Goal: Task Accomplishment & Management: Complete application form

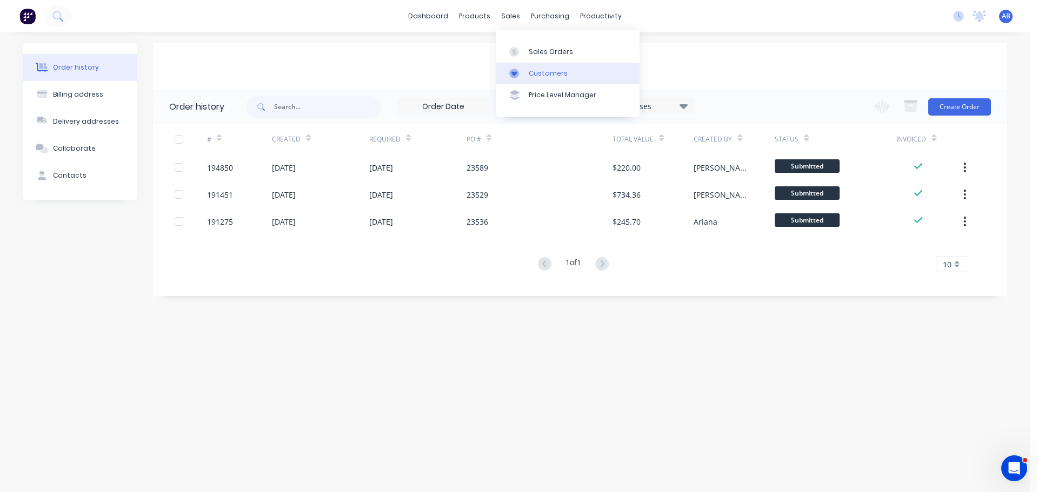
click at [536, 69] on div "Customers" at bounding box center [548, 74] width 39 height 10
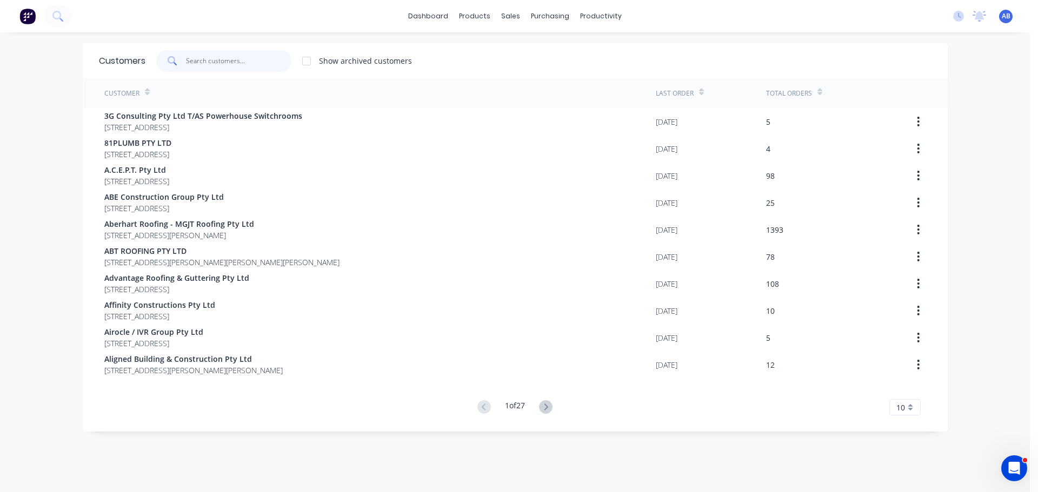
click at [241, 68] on input "text" at bounding box center [238, 61] width 105 height 22
drag, startPoint x: 262, startPoint y: 64, endPoint x: 520, endPoint y: 61, distance: 258.9
click at [265, 63] on input "text" at bounding box center [238, 61] width 105 height 22
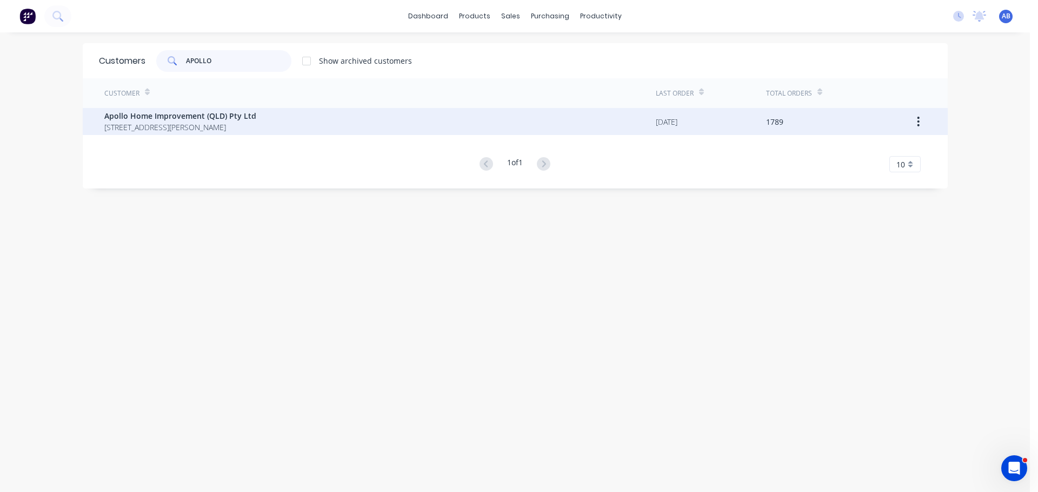
type input "APOLLO"
click at [206, 124] on span "[STREET_ADDRESS][PERSON_NAME]" at bounding box center [180, 127] width 152 height 11
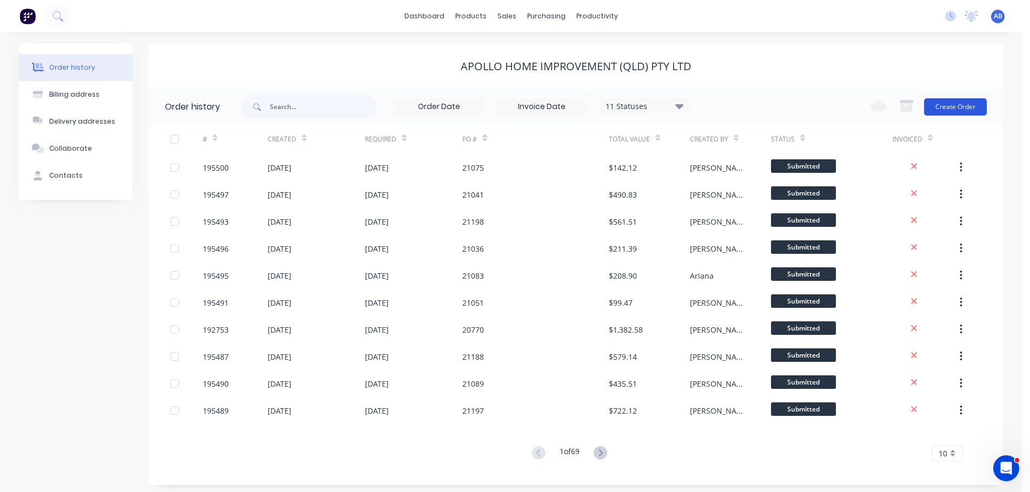
click at [951, 104] on button "Create Order" at bounding box center [955, 106] width 63 height 17
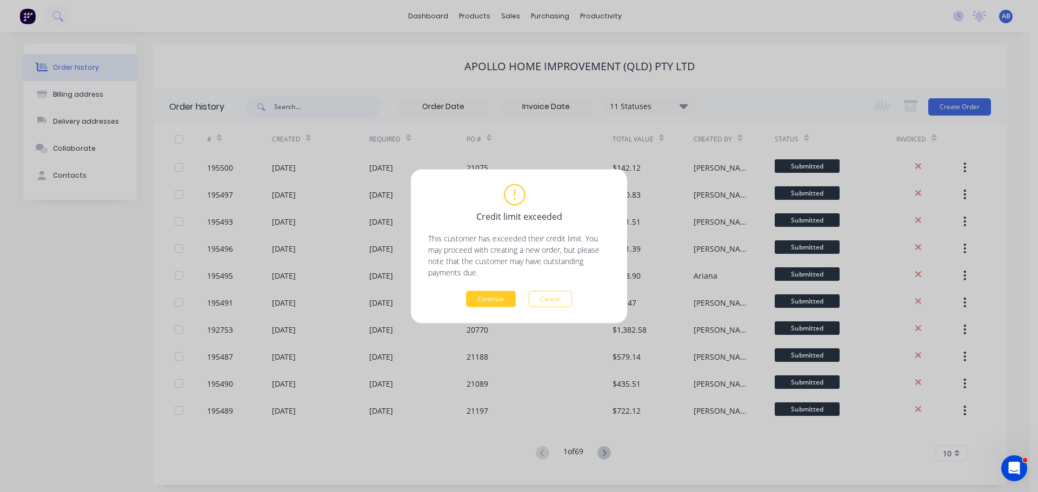
click at [470, 298] on button "Continue" at bounding box center [491, 299] width 50 height 16
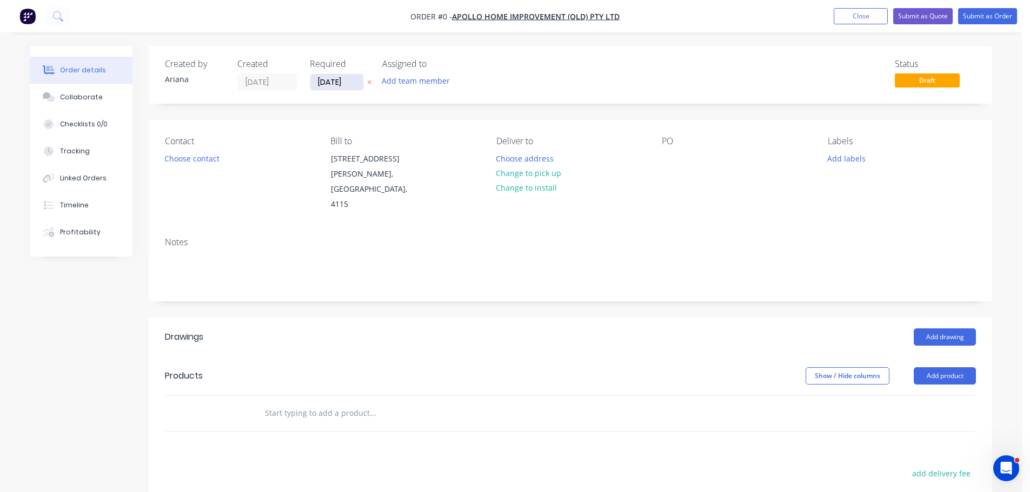
click at [331, 82] on input "[DATE]" at bounding box center [336, 82] width 53 height 16
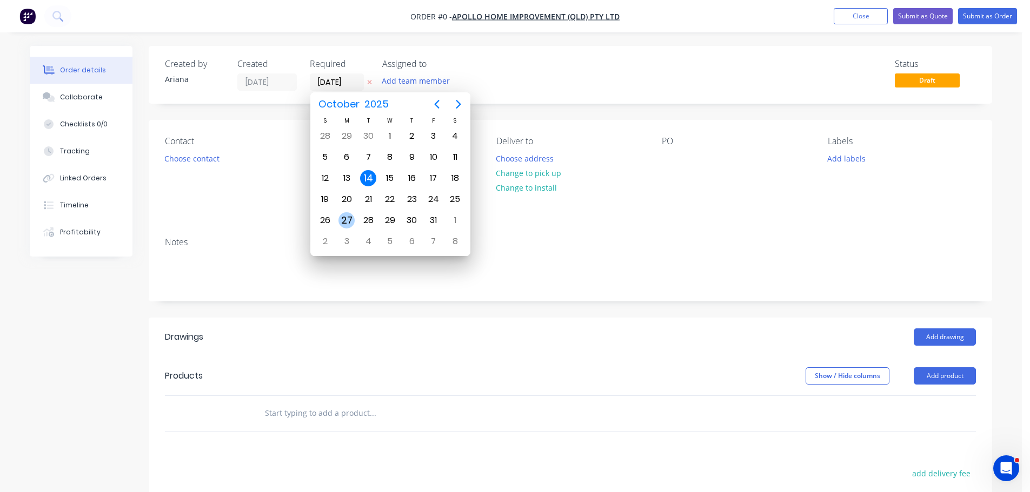
click at [351, 219] on div "27" at bounding box center [346, 220] width 16 height 16
type input "[DATE]"
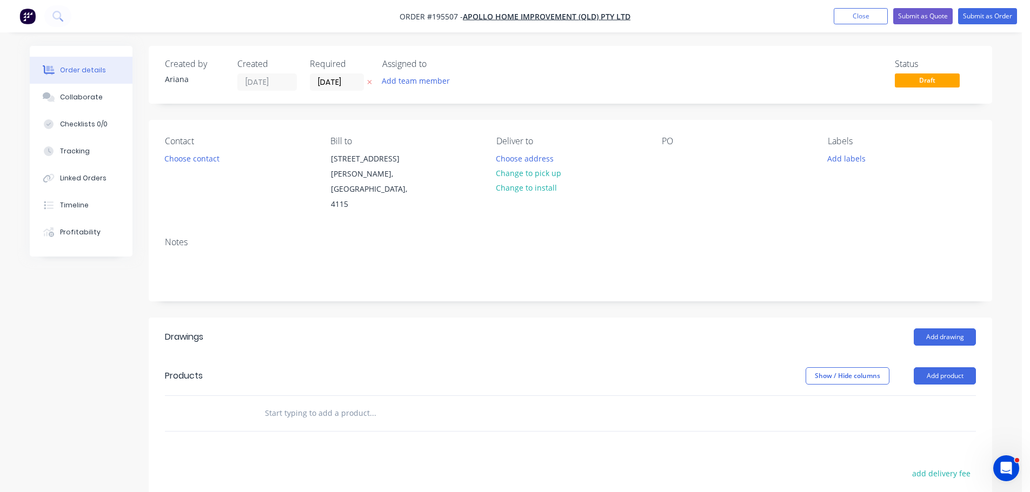
click at [568, 79] on div "Status Draft" at bounding box center [732, 75] width 485 height 32
click at [186, 162] on button "Choose contact" at bounding box center [192, 158] width 66 height 15
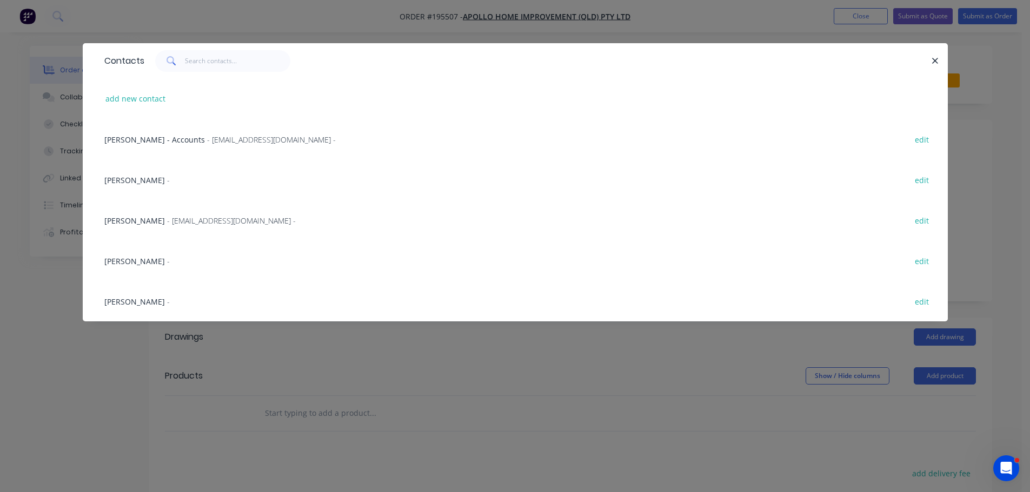
click at [170, 220] on span "- [EMAIL_ADDRESS][DOMAIN_NAME] -" at bounding box center [231, 221] width 129 height 10
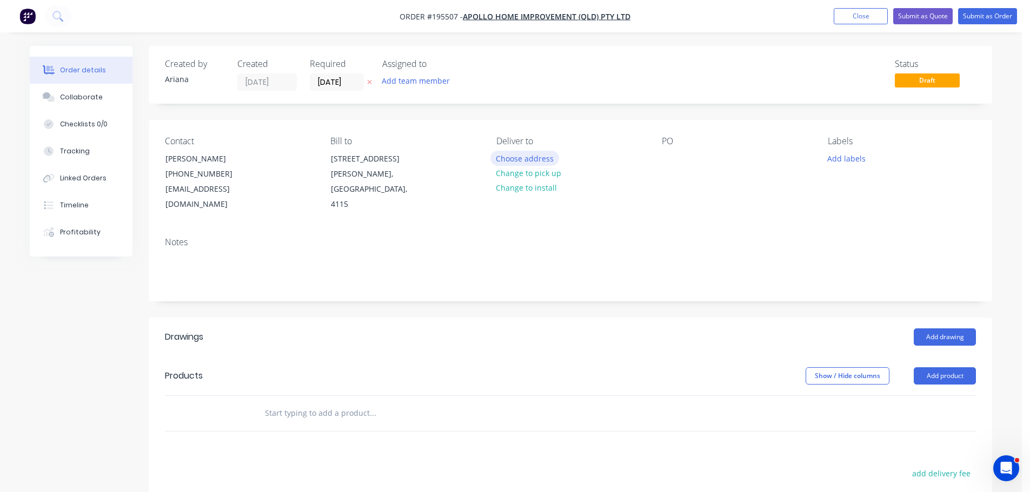
click at [532, 153] on button "Choose address" at bounding box center [524, 158] width 69 height 15
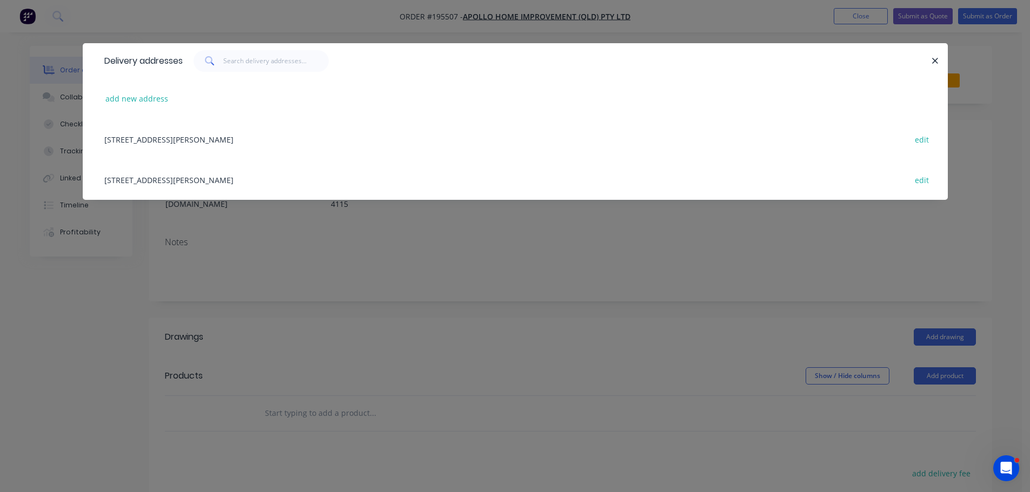
click at [212, 179] on div "[STREET_ADDRESS][PERSON_NAME] edit" at bounding box center [515, 179] width 832 height 41
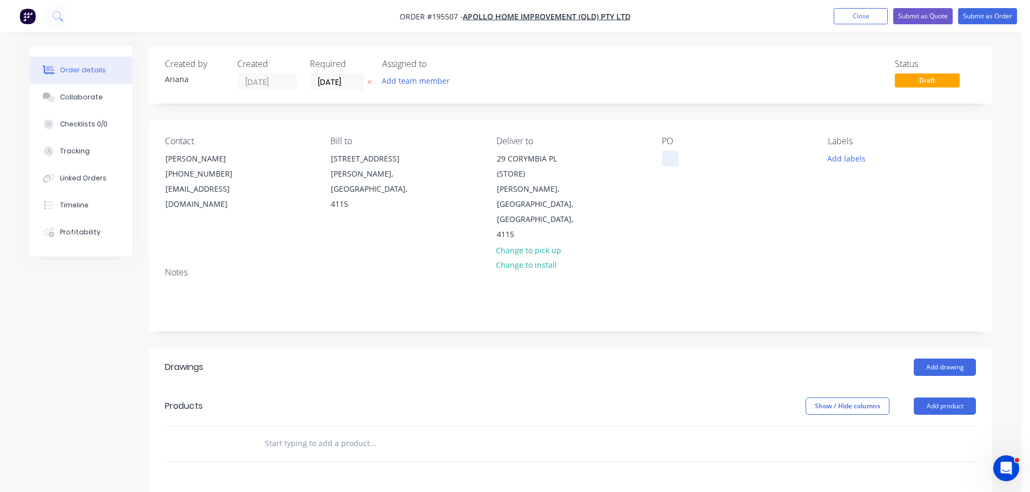
click at [672, 162] on div at bounding box center [670, 159] width 17 height 16
click at [750, 197] on div "PO 21167" at bounding box center [736, 189] width 148 height 106
click at [858, 158] on button "Add labels" at bounding box center [846, 158] width 50 height 15
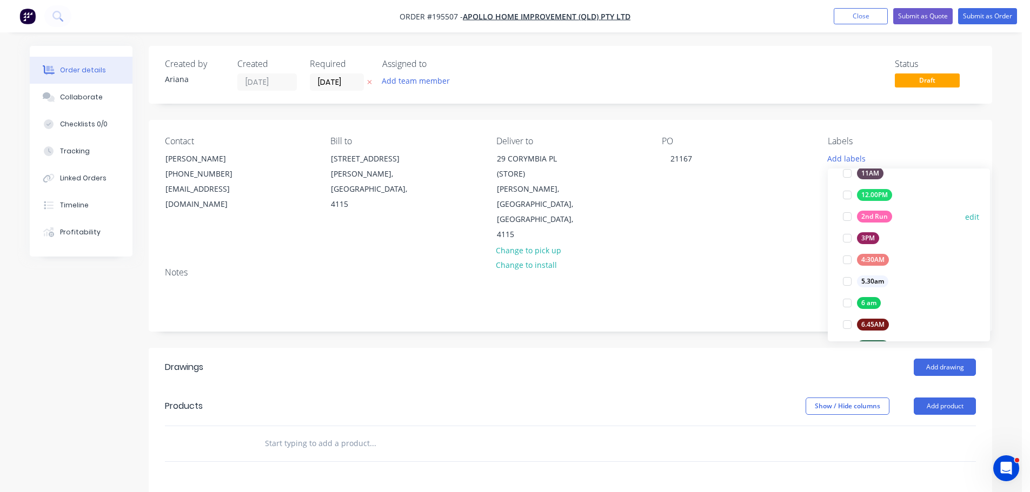
click at [844, 214] on div at bounding box center [847, 217] width 22 height 22
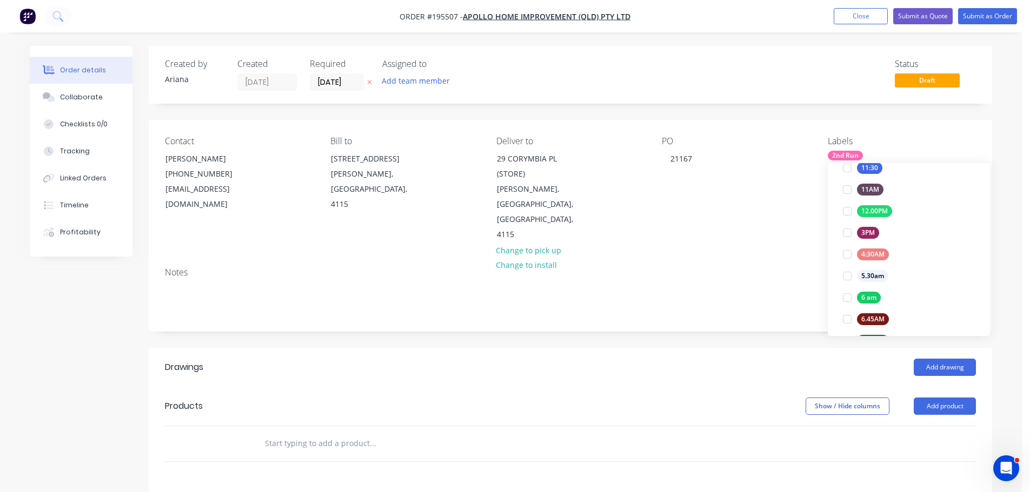
scroll to position [38, 0]
click at [760, 259] on div "Notes" at bounding box center [570, 295] width 843 height 72
drag, startPoint x: 293, startPoint y: 413, endPoint x: 300, endPoint y: 405, distance: 10.7
click at [293, 433] on input "text" at bounding box center [372, 444] width 216 height 22
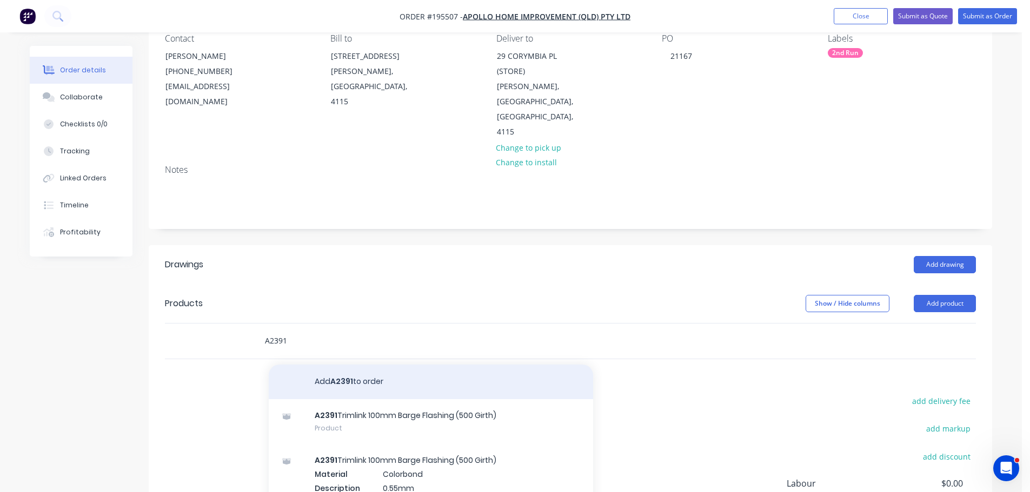
scroll to position [126, 0]
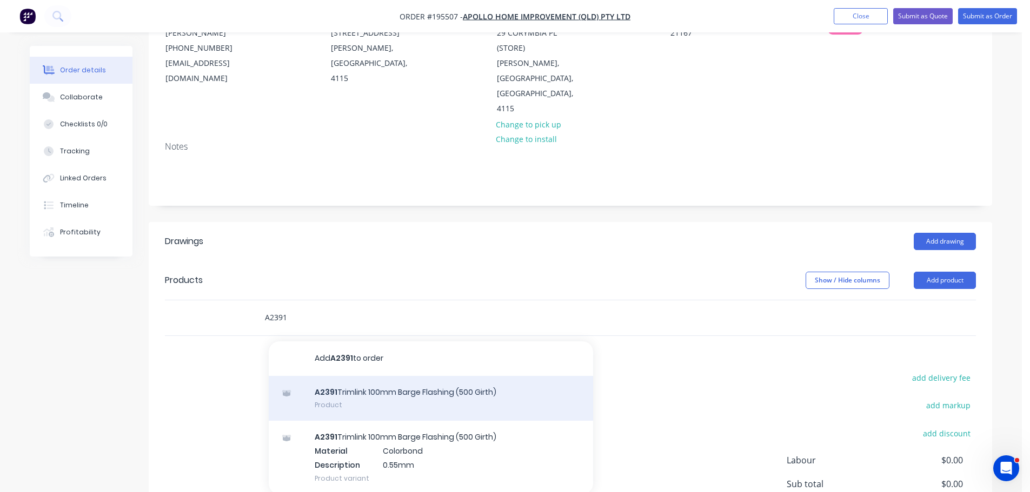
type input "A2391"
click at [386, 376] on div "A2391 Trimlink 100mm Barge Flashing (500 Girth) Product" at bounding box center [431, 398] width 324 height 45
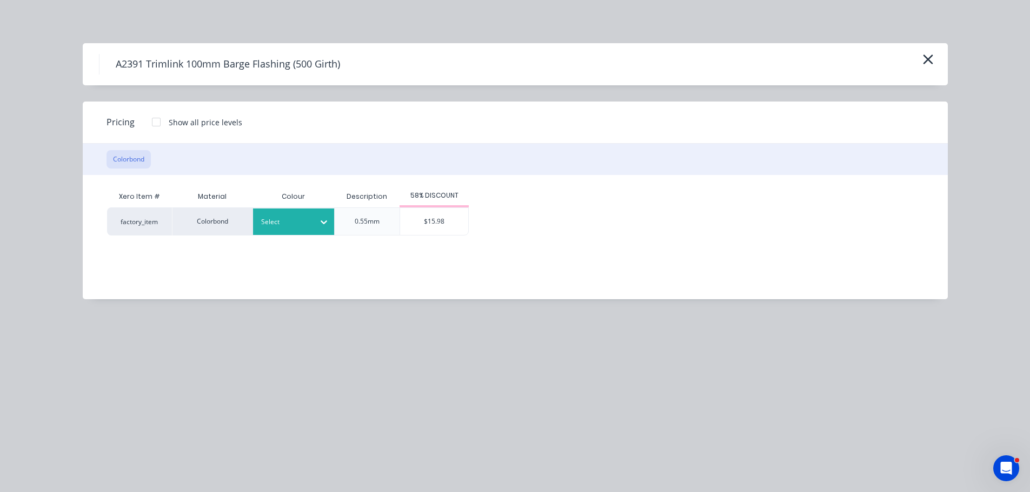
click at [313, 222] on div "Select" at bounding box center [283, 222] width 61 height 14
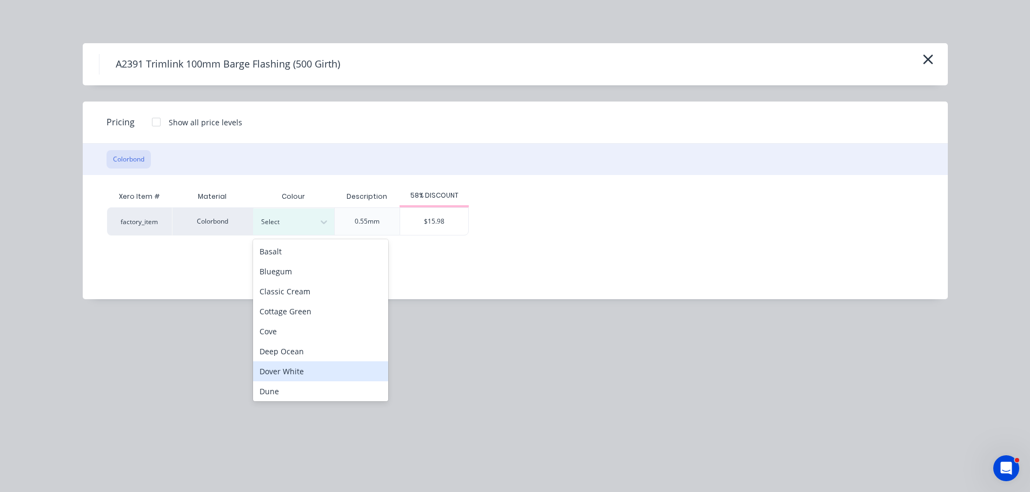
click at [308, 373] on div "Dover White" at bounding box center [320, 372] width 135 height 20
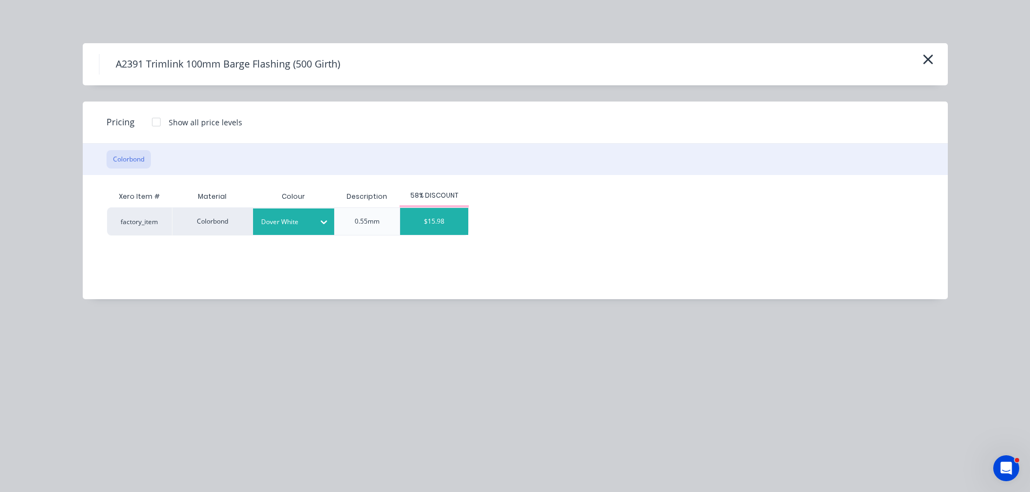
click at [430, 221] on div "$15.98" at bounding box center [434, 221] width 68 height 27
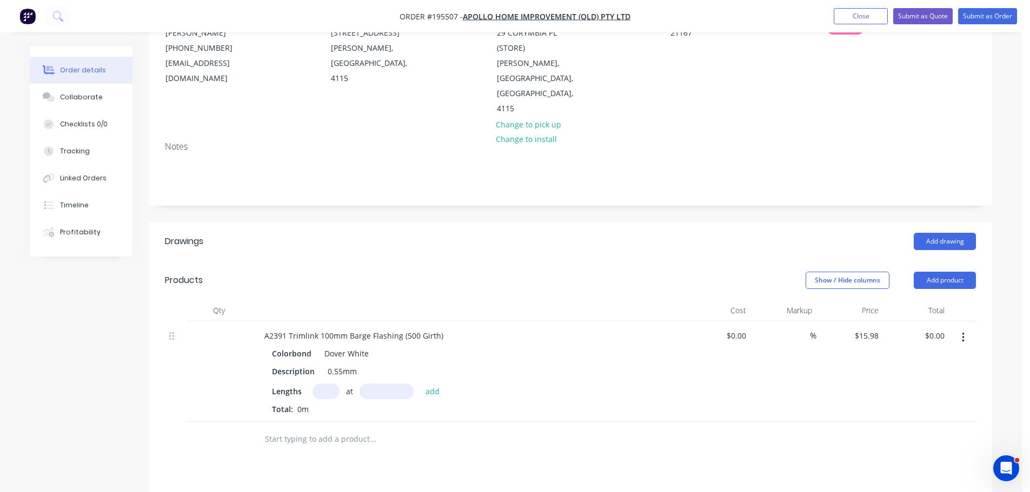
drag, startPoint x: 336, startPoint y: 360, endPoint x: 340, endPoint y: 355, distance: 7.3
click at [336, 384] on input "text" at bounding box center [325, 392] width 27 height 16
type input "1"
drag, startPoint x: 393, startPoint y: 360, endPoint x: 482, endPoint y: 345, distance: 89.9
click at [393, 384] on input "text" at bounding box center [386, 392] width 54 height 16
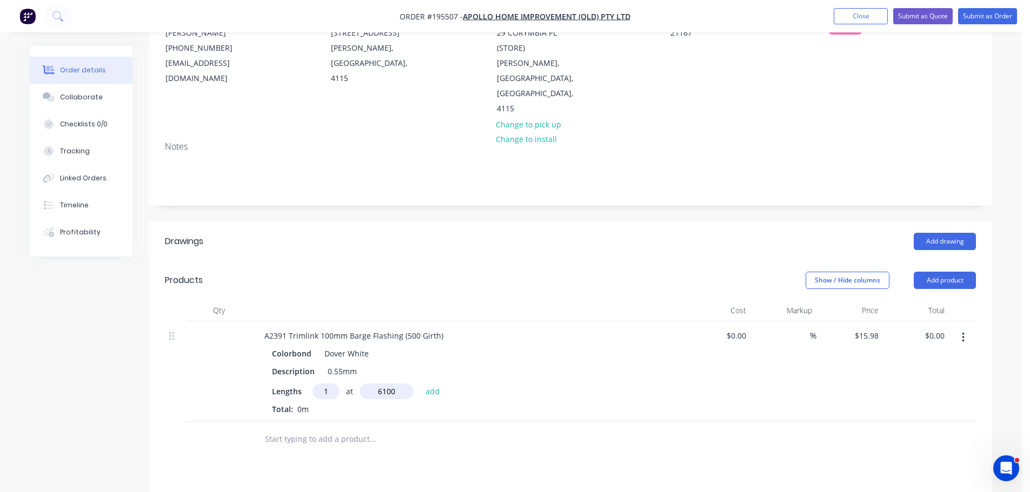
type input "6100"
click at [420, 384] on button "add" at bounding box center [432, 391] width 25 height 15
type input "$97.48"
type input "2"
click at [383, 384] on input "text" at bounding box center [386, 392] width 54 height 16
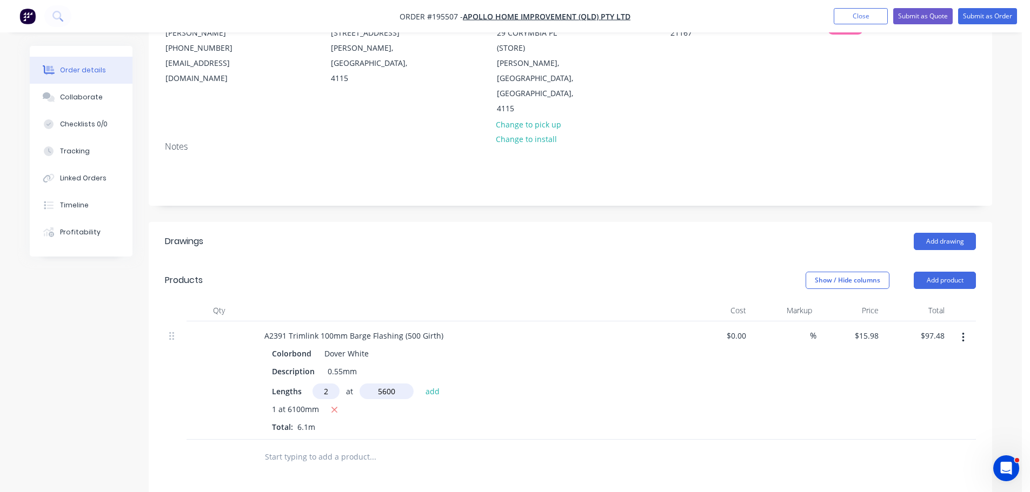
type input "5600"
click at [420, 384] on button "add" at bounding box center [432, 391] width 25 height 15
type input "$276.45"
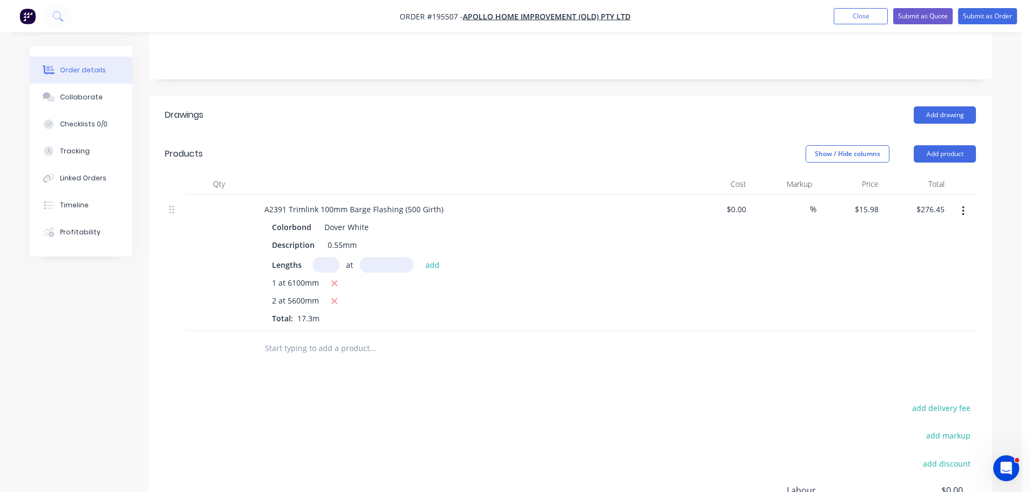
click at [291, 338] on input "text" at bounding box center [372, 349] width 216 height 22
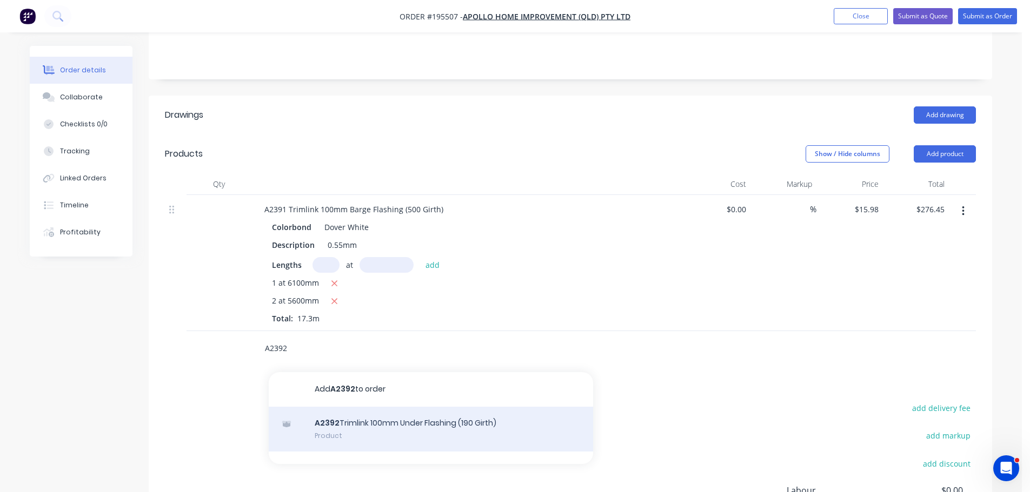
type input "A2392"
click at [415, 407] on div "A2392 Trimlink 100mm Under Flashing (190 Girth) Product" at bounding box center [431, 429] width 324 height 45
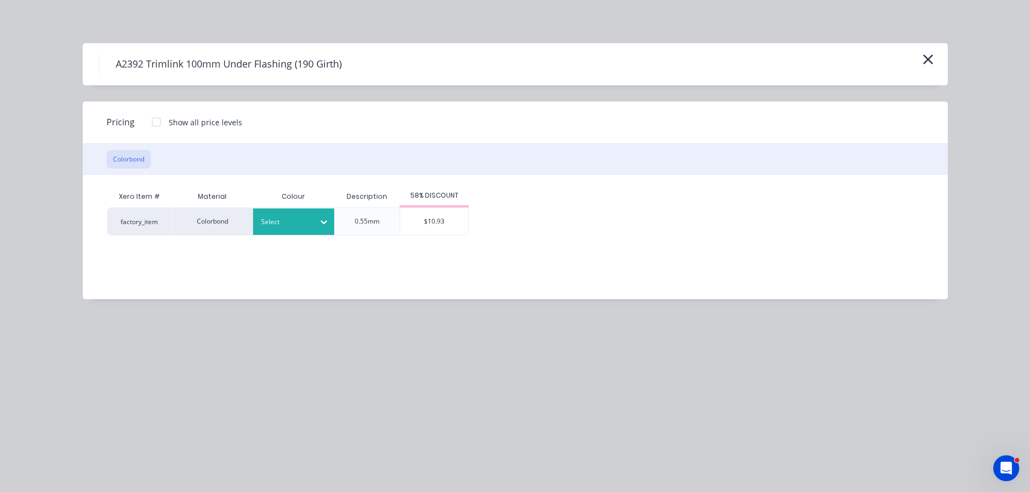
click at [290, 219] on div at bounding box center [285, 222] width 49 height 12
click at [135, 373] on div "Dover White" at bounding box center [67, 376] width 135 height 20
click at [444, 219] on div "$10.93" at bounding box center [434, 221] width 68 height 27
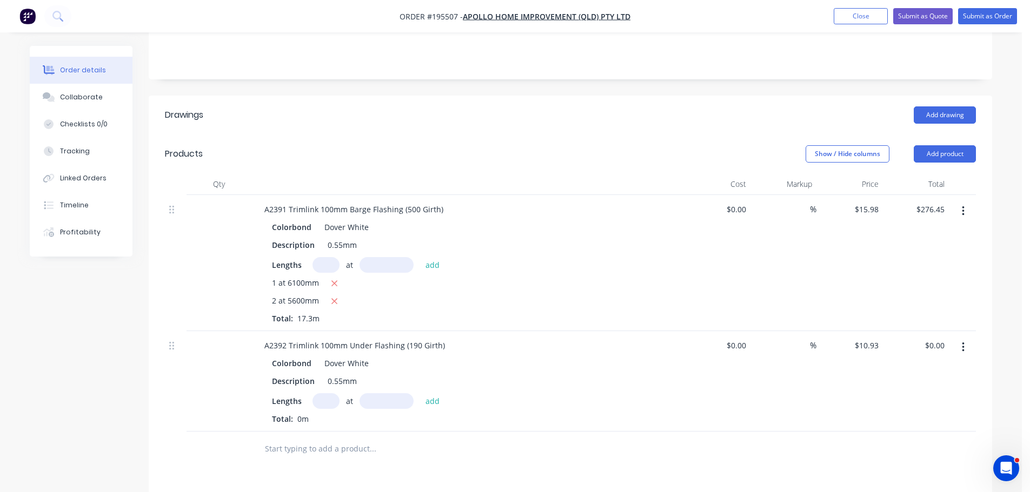
drag, startPoint x: 332, startPoint y: 371, endPoint x: 356, endPoint y: 370, distance: 23.8
click at [333, 393] on input "text" at bounding box center [325, 401] width 27 height 16
type input "1"
drag, startPoint x: 388, startPoint y: 372, endPoint x: 543, endPoint y: 377, distance: 155.7
click at [389, 393] on input "text" at bounding box center [386, 401] width 54 height 16
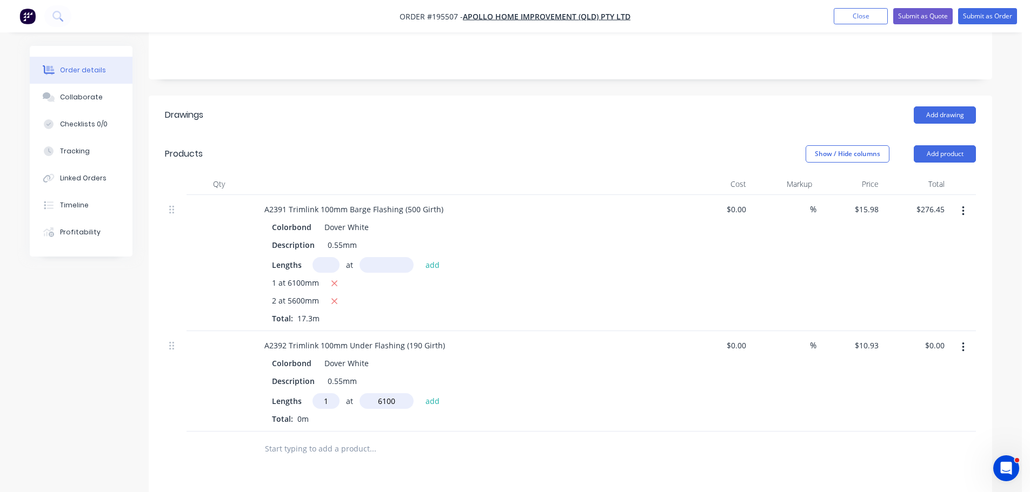
type input "6100"
click at [420, 393] on button "add" at bounding box center [432, 400] width 25 height 15
type input "$66.67"
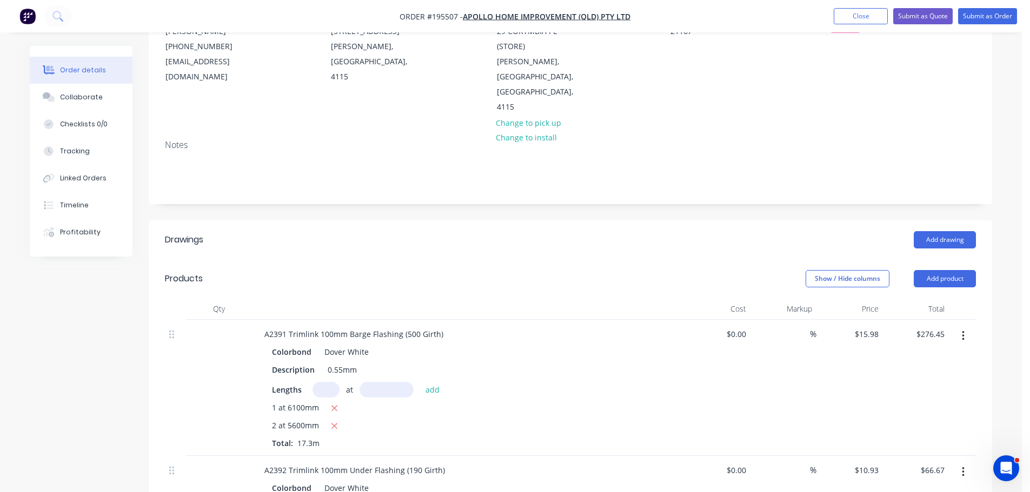
scroll to position [0, 0]
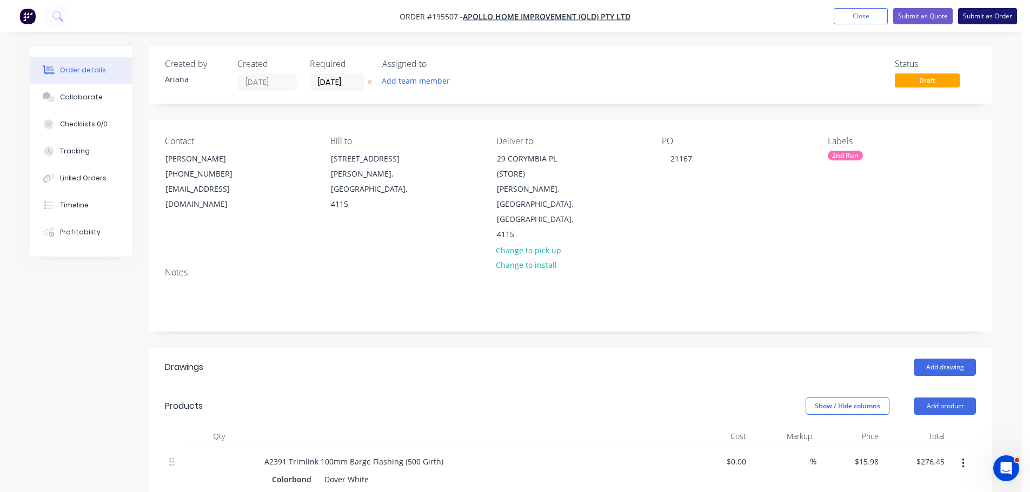
click at [993, 19] on button "Submit as Order" at bounding box center [987, 16] width 59 height 16
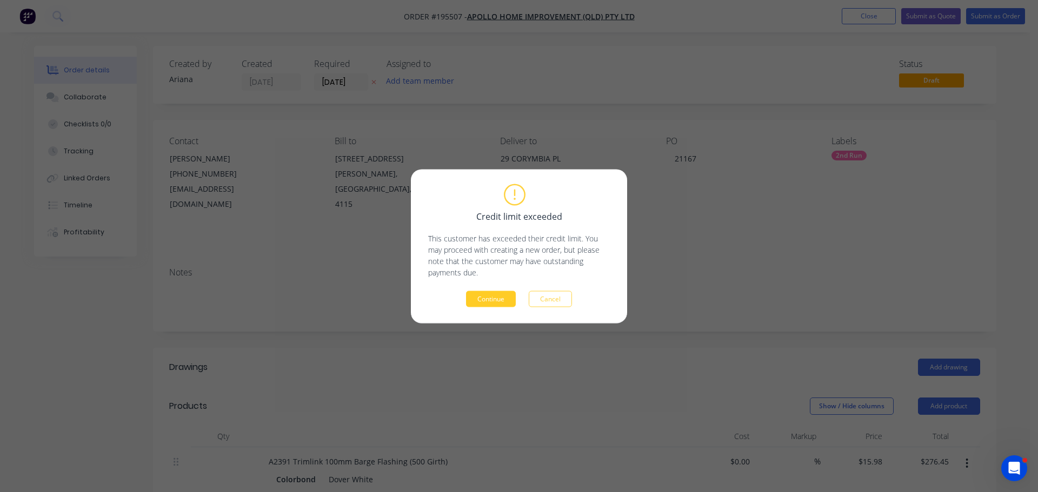
click at [502, 302] on button "Continue" at bounding box center [491, 299] width 50 height 16
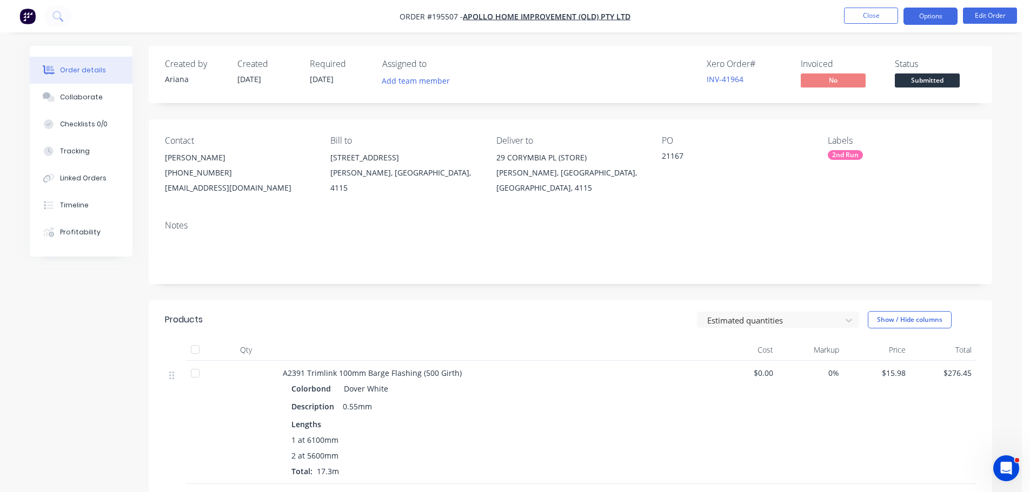
click at [928, 21] on button "Options" at bounding box center [930, 16] width 54 height 17
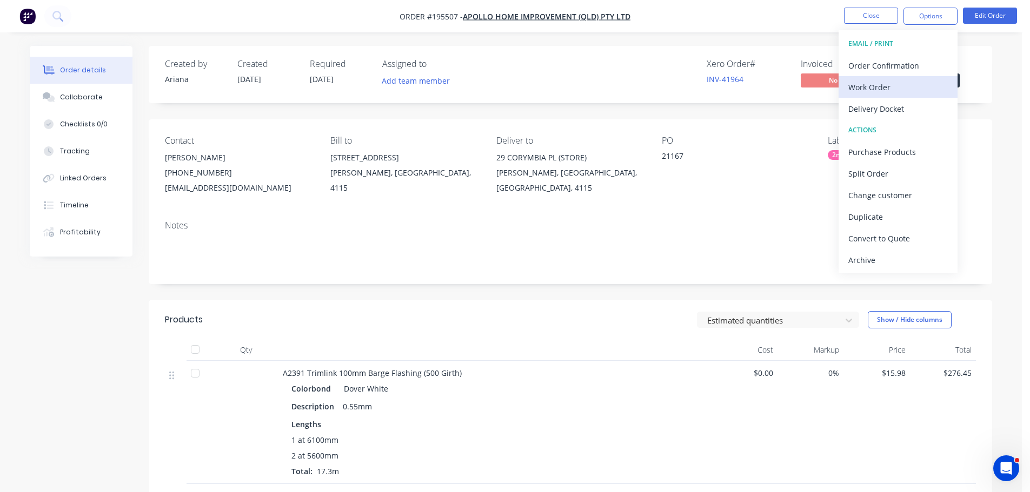
click at [895, 91] on div "Work Order" at bounding box center [897, 87] width 99 height 16
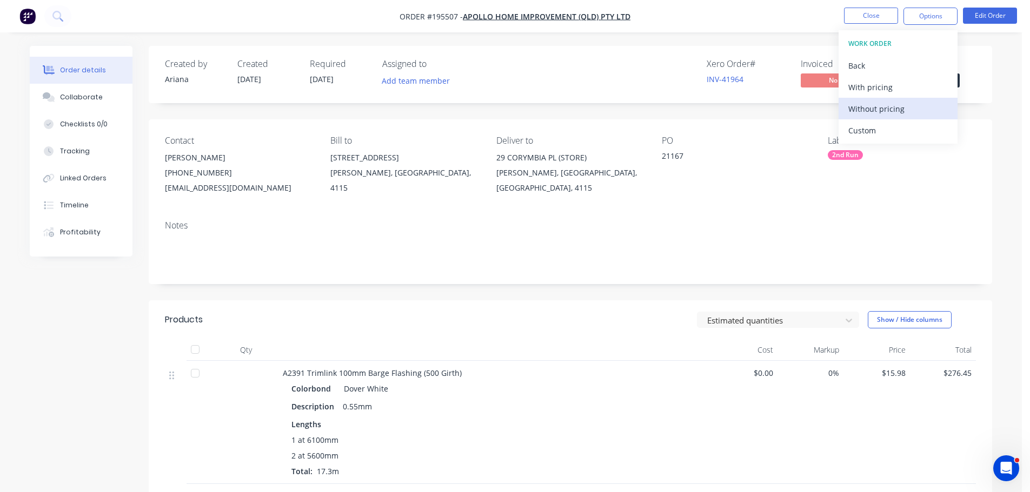
click at [884, 111] on div "Without pricing" at bounding box center [897, 109] width 99 height 16
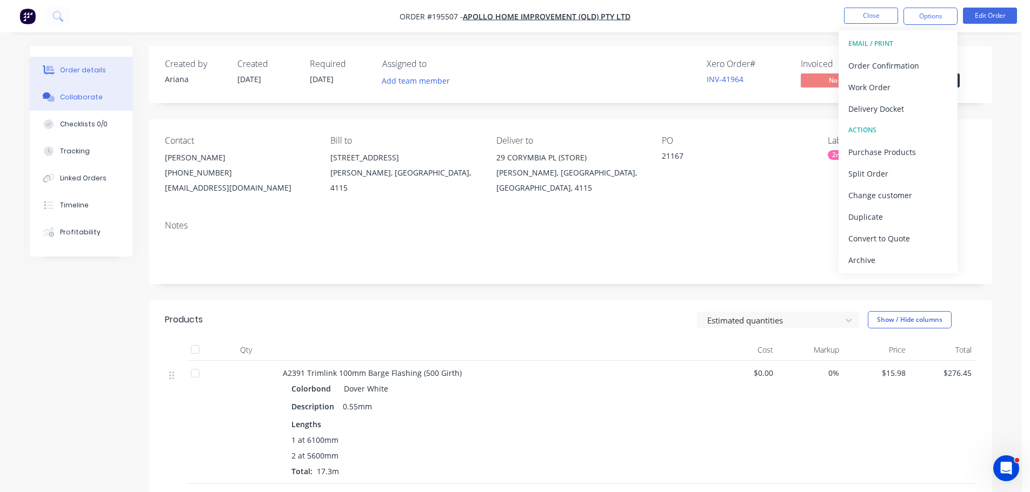
click at [78, 97] on div "Collaborate" at bounding box center [81, 97] width 43 height 10
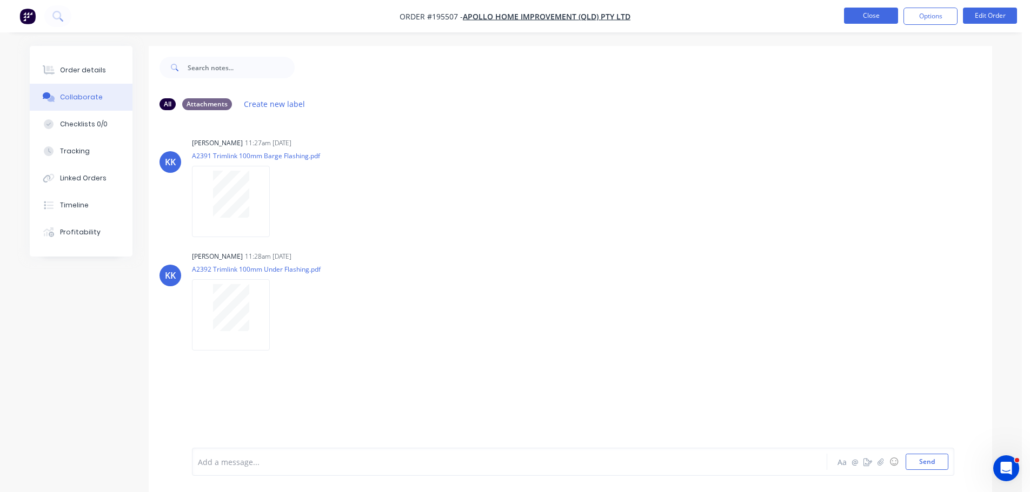
click at [871, 16] on button "Close" at bounding box center [871, 16] width 54 height 16
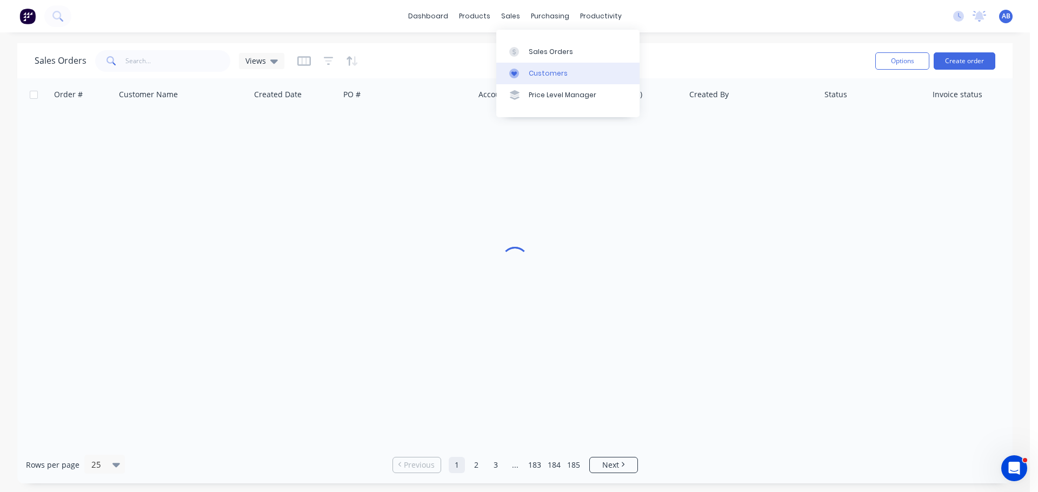
click at [544, 74] on div "Customers" at bounding box center [548, 74] width 39 height 10
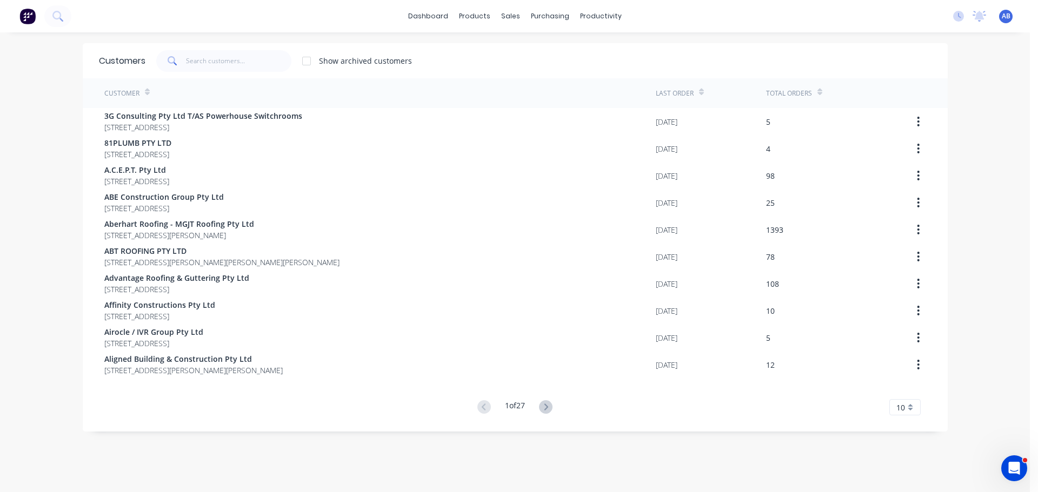
click at [706, 10] on div "dashboard products sales purchasing productivity dashboard products Product Cat…" at bounding box center [515, 16] width 1030 height 32
click at [553, 54] on div "Show archived customers" at bounding box center [538, 61] width 786 height 22
drag, startPoint x: 242, startPoint y: 62, endPoint x: 504, endPoint y: 58, distance: 262.2
click at [245, 62] on input "text" at bounding box center [238, 61] width 105 height 22
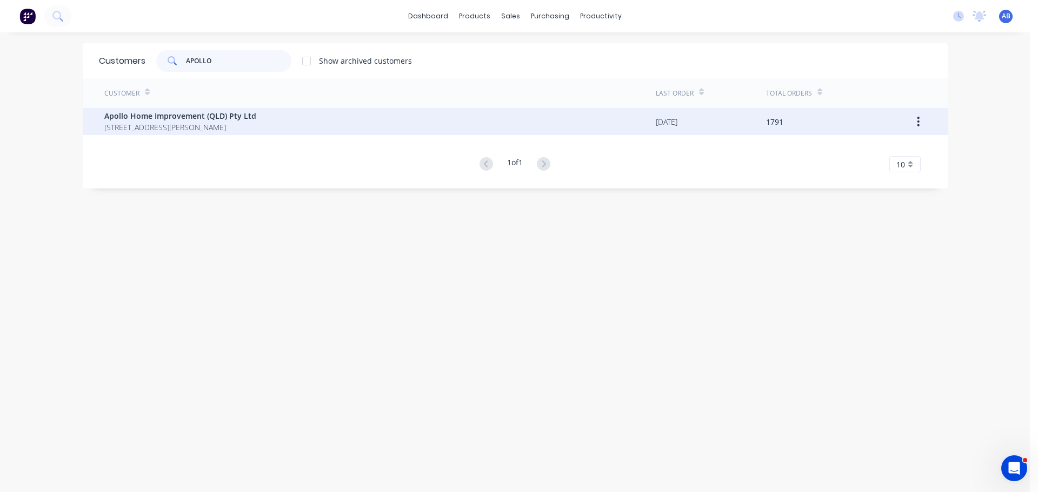
type input "APOLLO"
click at [141, 119] on span "Apollo Home Improvement (QLD) Pty Ltd" at bounding box center [180, 115] width 152 height 11
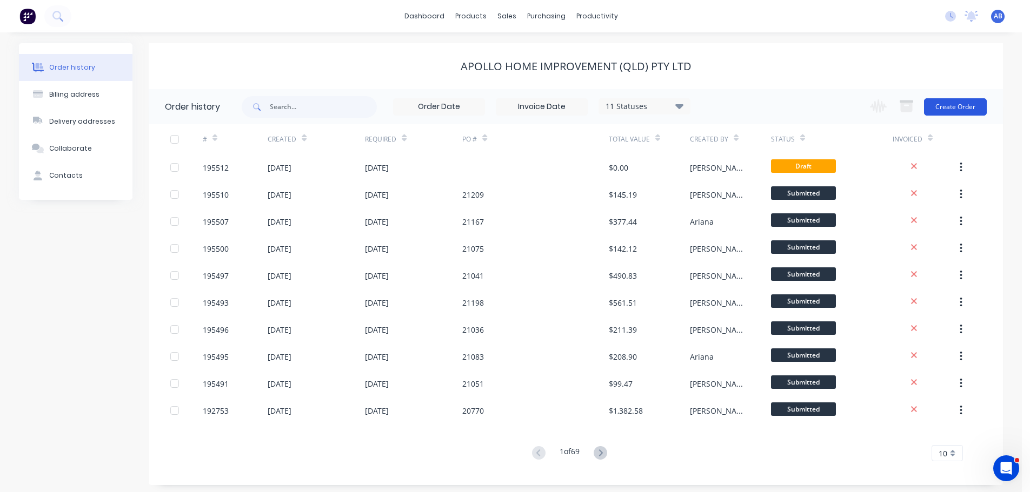
click at [953, 105] on button "Create Order" at bounding box center [955, 106] width 63 height 17
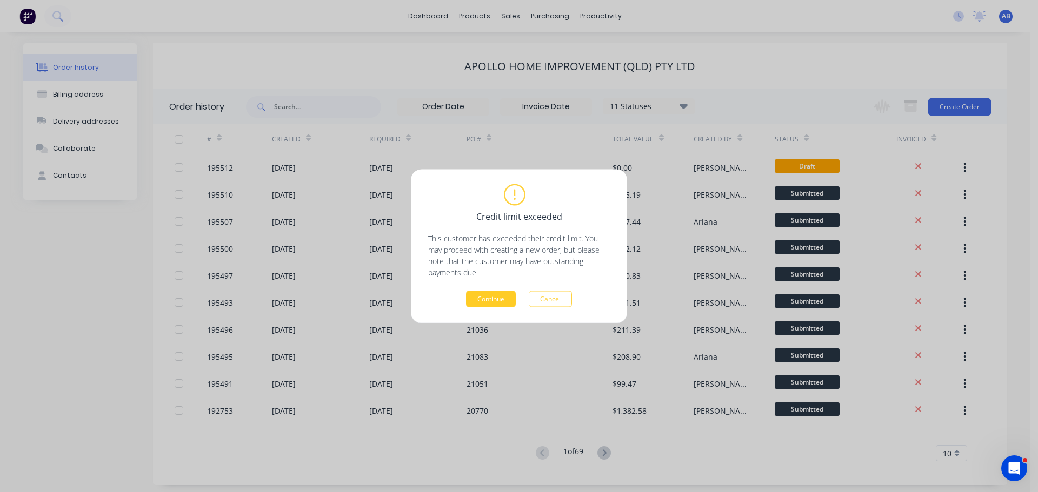
click at [483, 302] on button "Continue" at bounding box center [491, 299] width 50 height 16
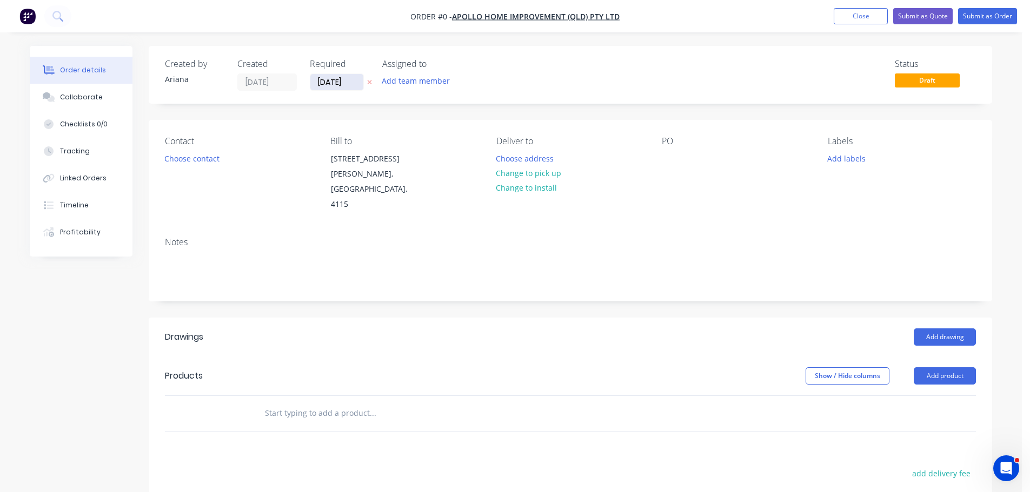
click at [333, 83] on input "[DATE]" at bounding box center [336, 82] width 53 height 16
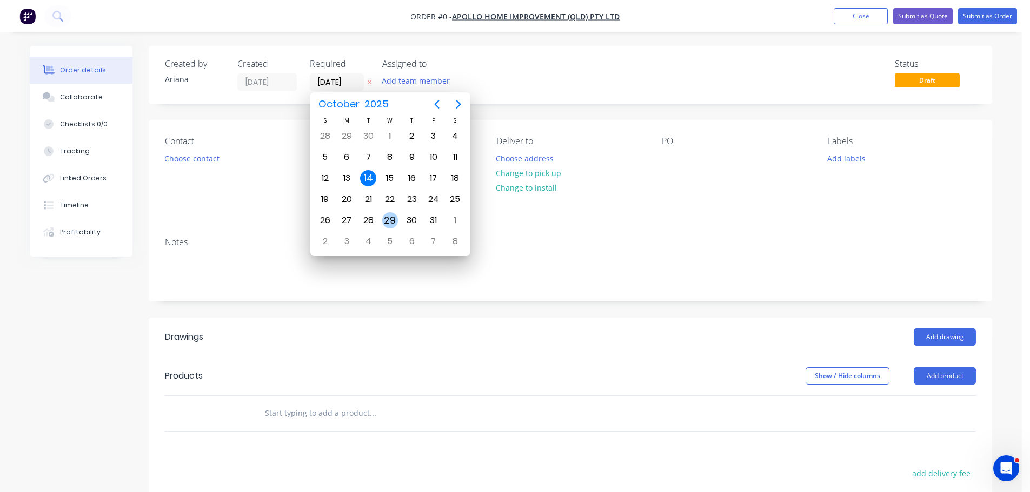
click at [390, 219] on div "29" at bounding box center [390, 220] width 16 height 16
type input "[DATE]"
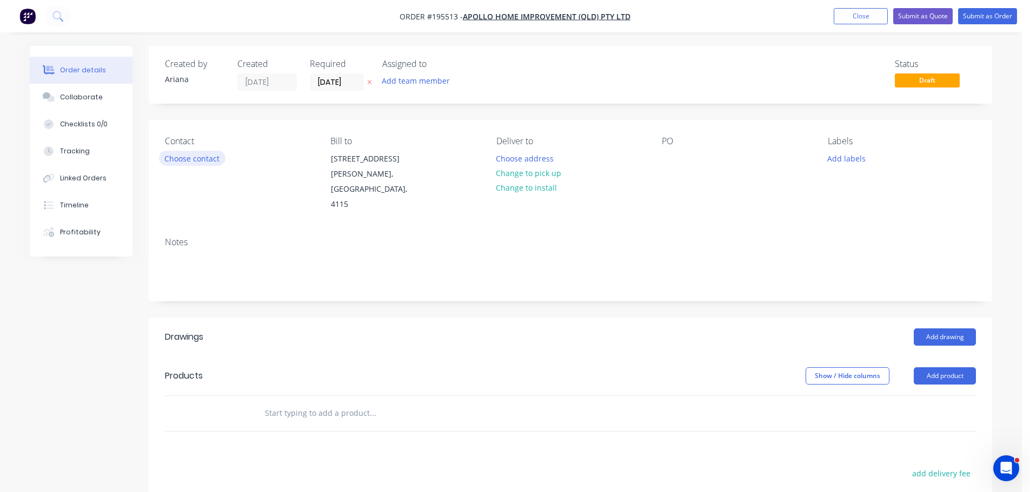
click at [197, 159] on button "Choose contact" at bounding box center [192, 158] width 66 height 15
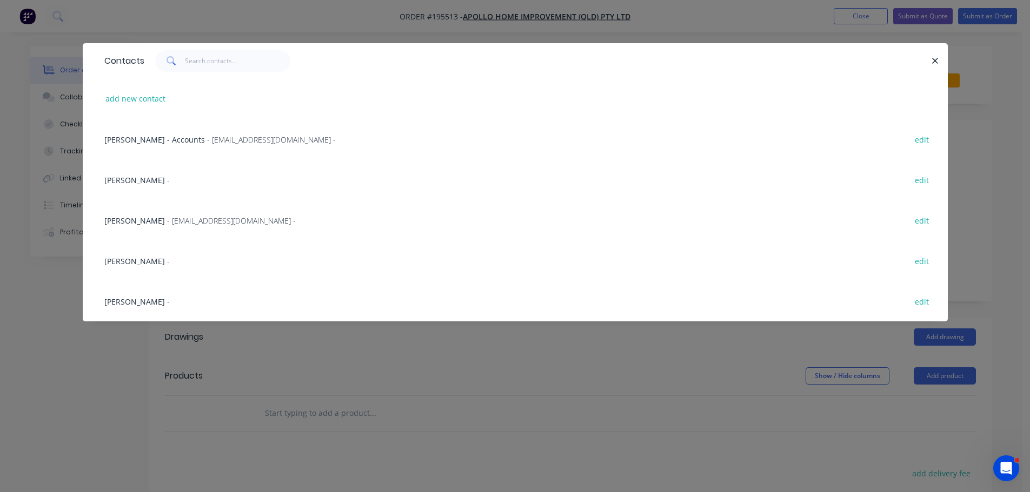
click at [167, 224] on span "- [EMAIL_ADDRESS][DOMAIN_NAME] -" at bounding box center [231, 221] width 129 height 10
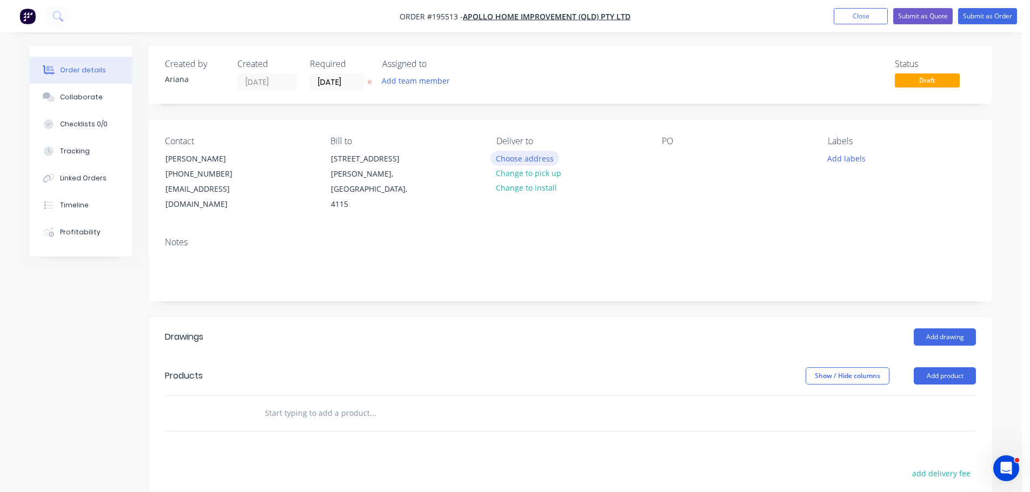
click at [529, 159] on button "Choose address" at bounding box center [524, 158] width 69 height 15
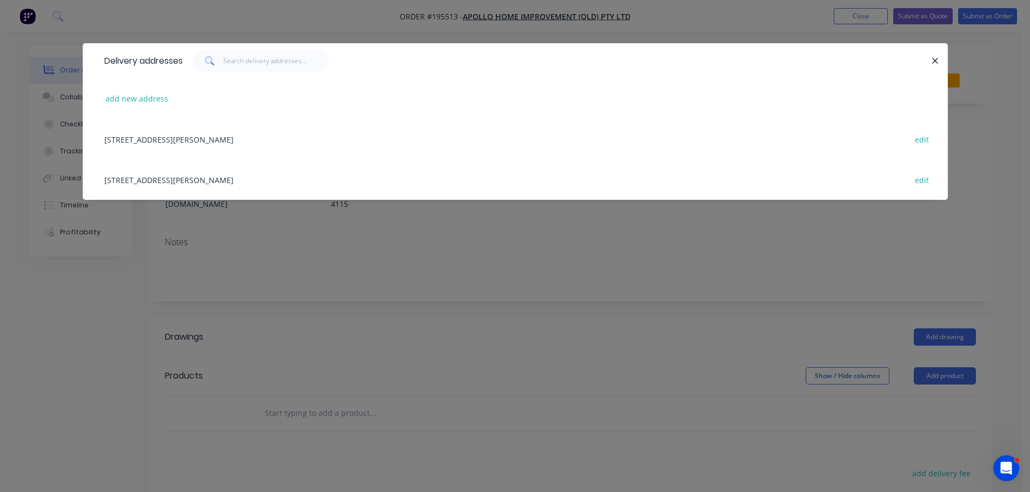
click at [235, 181] on div "[STREET_ADDRESS][PERSON_NAME] edit" at bounding box center [515, 179] width 832 height 41
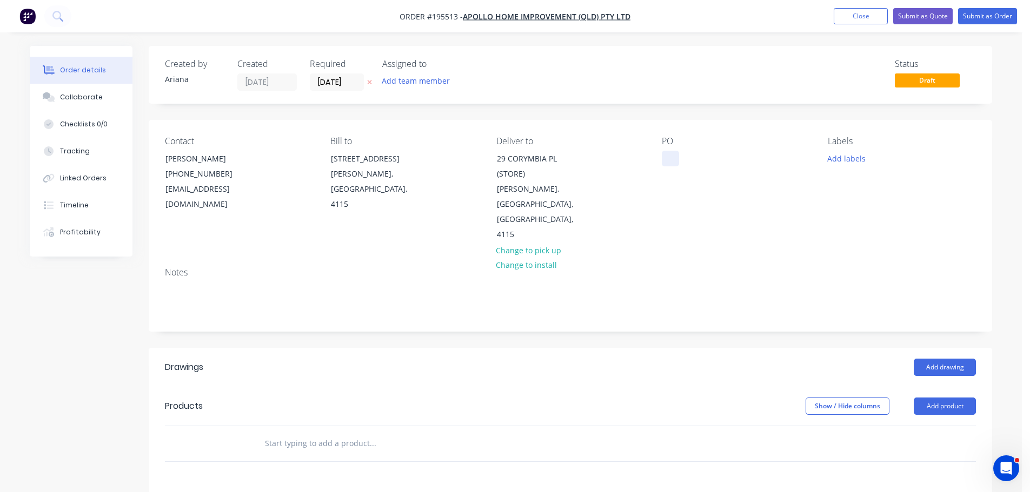
click at [669, 156] on div at bounding box center [670, 159] width 17 height 16
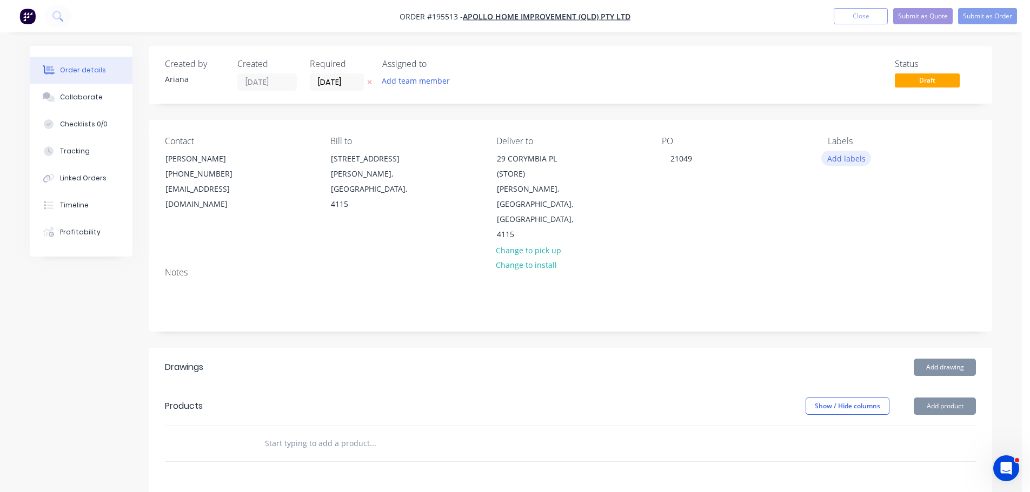
click at [850, 163] on button "Add labels" at bounding box center [846, 158] width 50 height 15
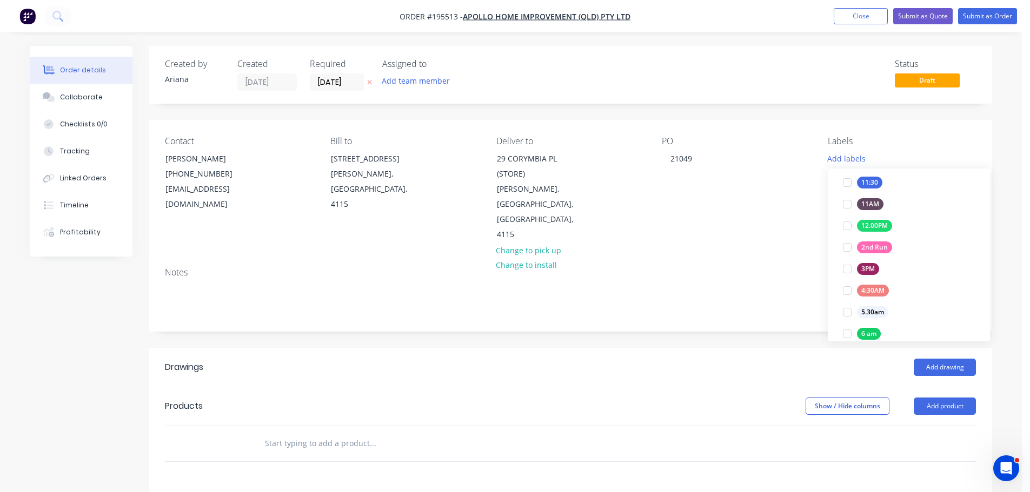
scroll to position [111, 0]
click at [847, 231] on div at bounding box center [847, 231] width 22 height 22
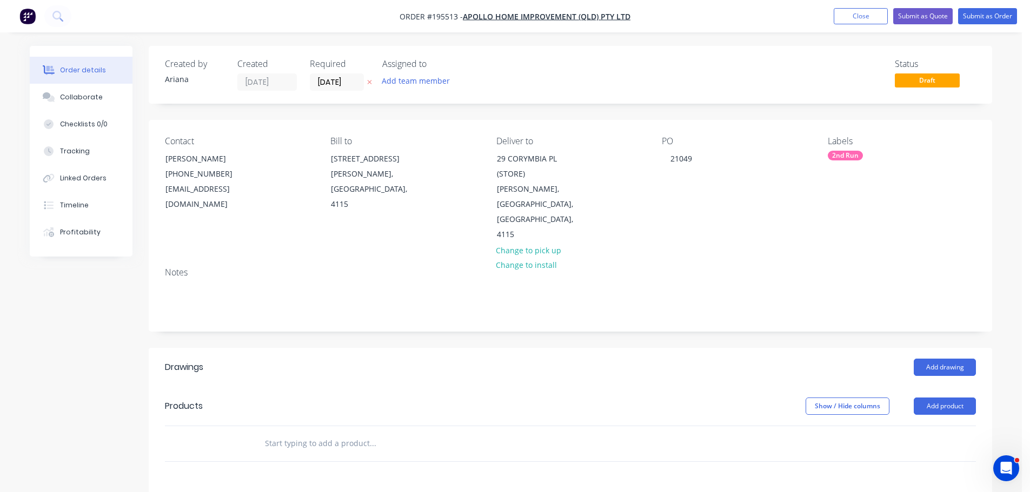
click at [740, 219] on div "Contact [PERSON_NAME] [PHONE_NUMBER] [EMAIL_ADDRESS][DOMAIN_NAME] Bill to [STRE…" at bounding box center [570, 189] width 843 height 139
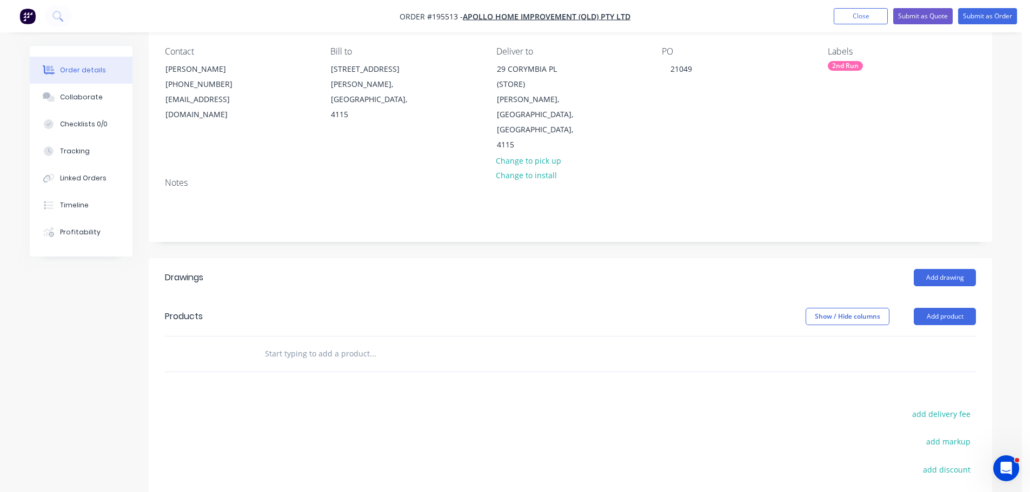
scroll to position [126, 0]
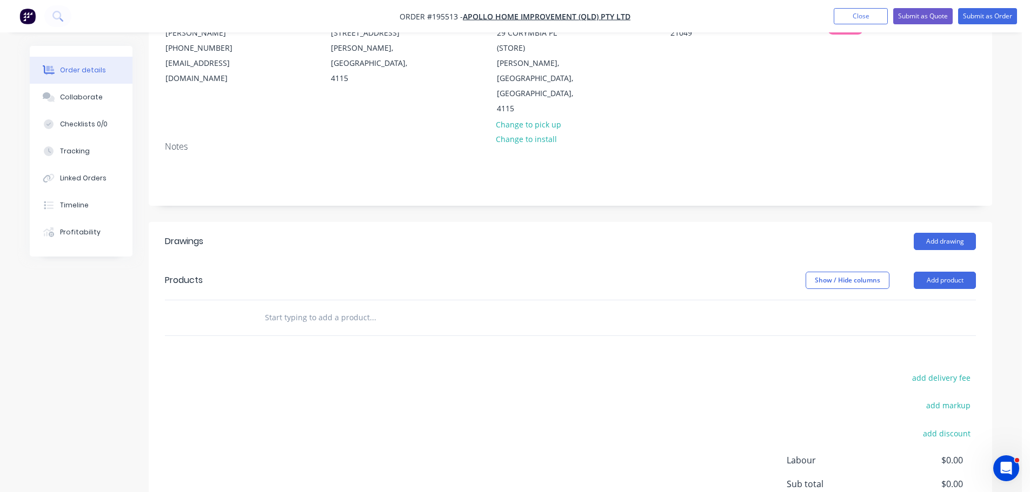
click at [295, 307] on input "text" at bounding box center [372, 318] width 216 height 22
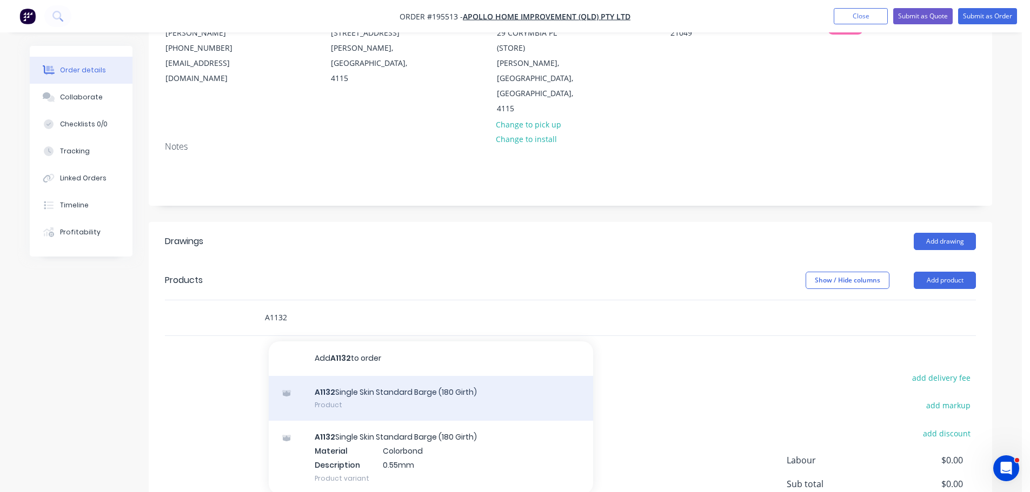
type input "A1132"
click at [375, 376] on div "A1132 Single Skin Standard Barge (180 Girth) Product" at bounding box center [431, 398] width 324 height 45
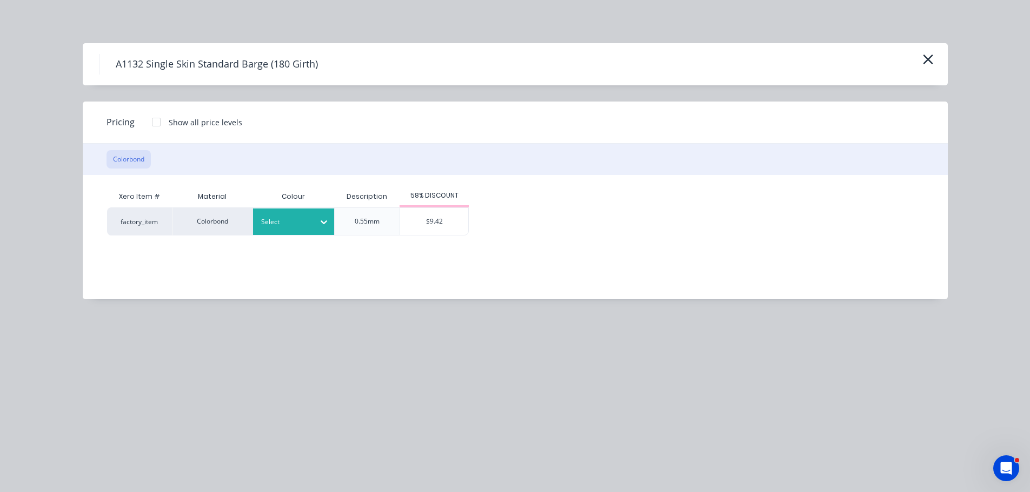
click at [304, 222] on div at bounding box center [285, 222] width 49 height 12
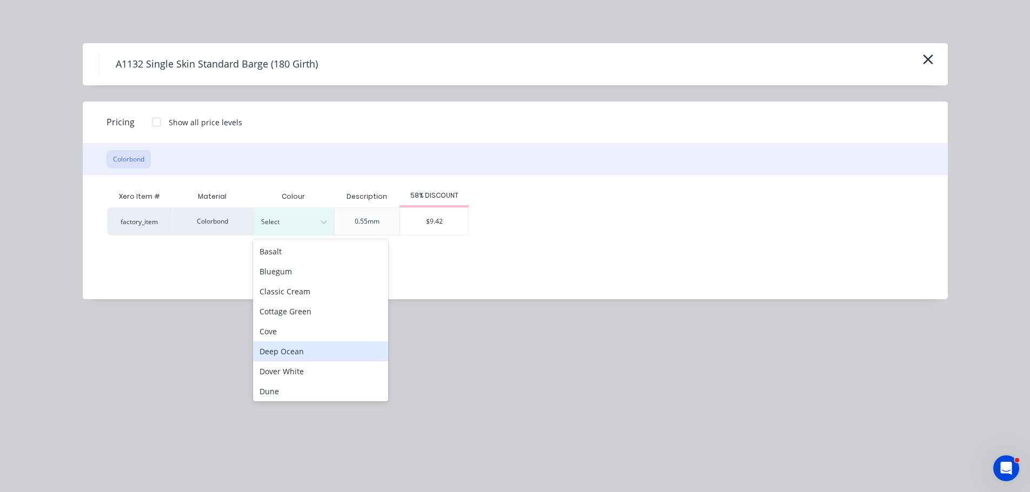
click at [312, 351] on div "Deep Ocean" at bounding box center [320, 352] width 135 height 20
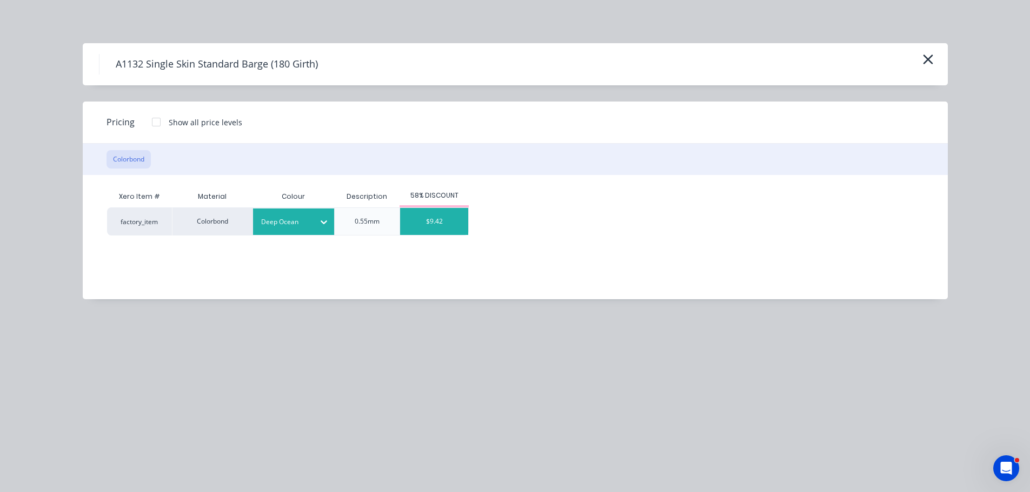
click at [438, 218] on div "$9.42" at bounding box center [434, 221] width 68 height 27
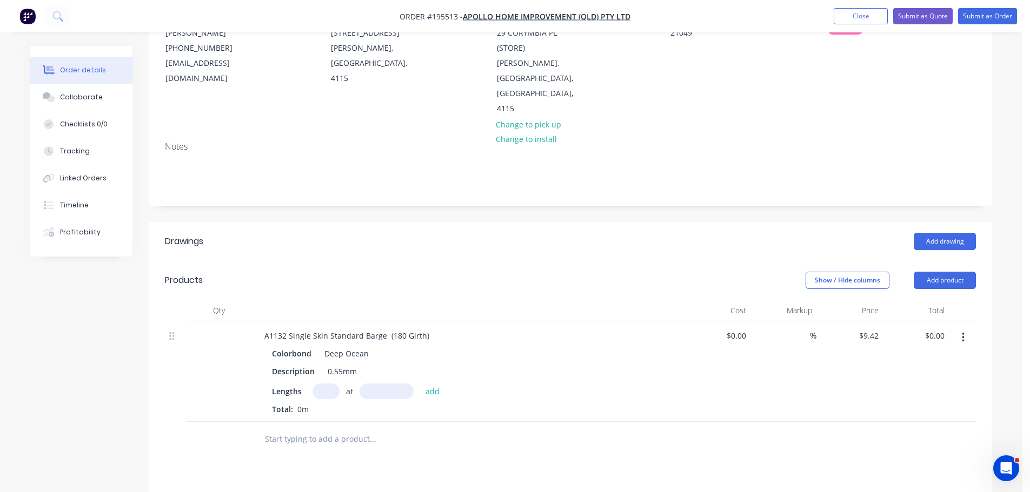
click at [329, 384] on input "text" at bounding box center [325, 392] width 27 height 16
type input "2"
click at [386, 384] on input "text" at bounding box center [386, 392] width 54 height 16
type input "2700"
click at [420, 384] on button "add" at bounding box center [432, 391] width 25 height 15
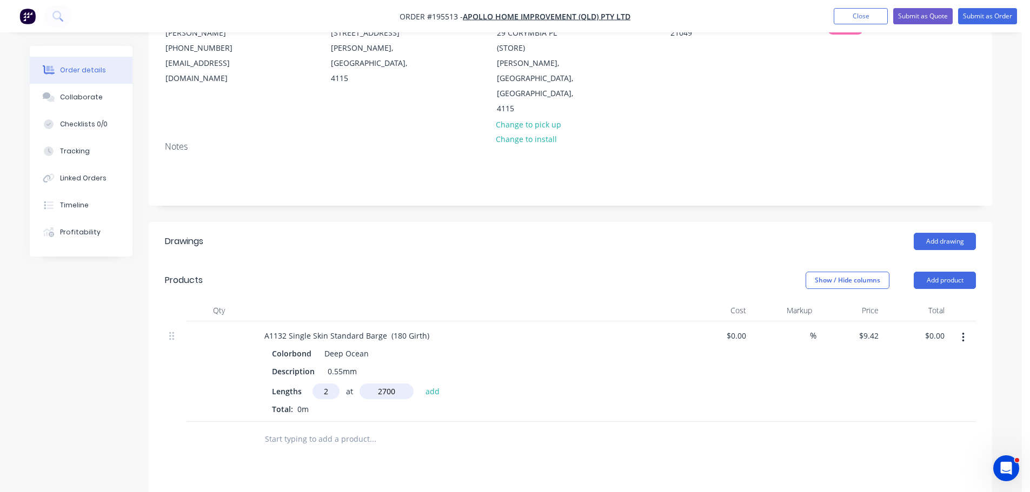
type input "$50.87"
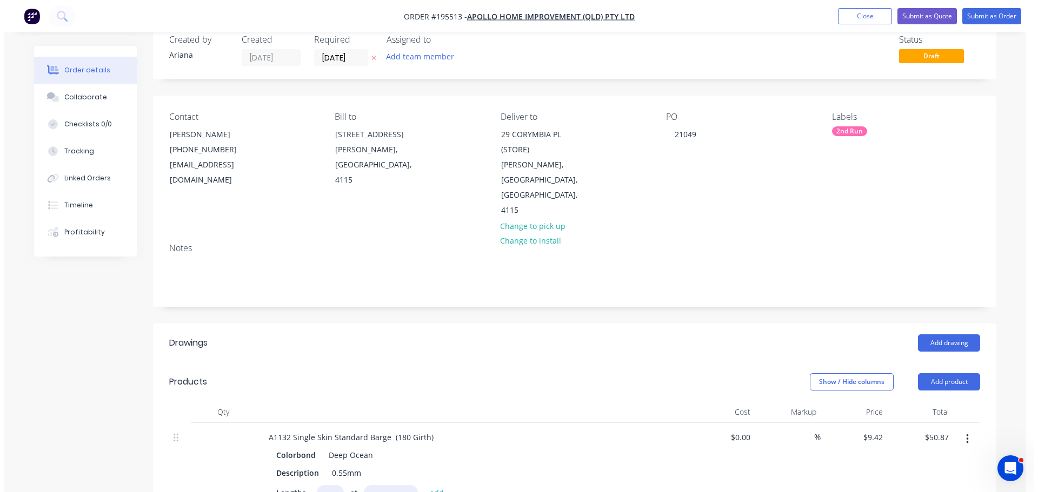
scroll to position [0, 0]
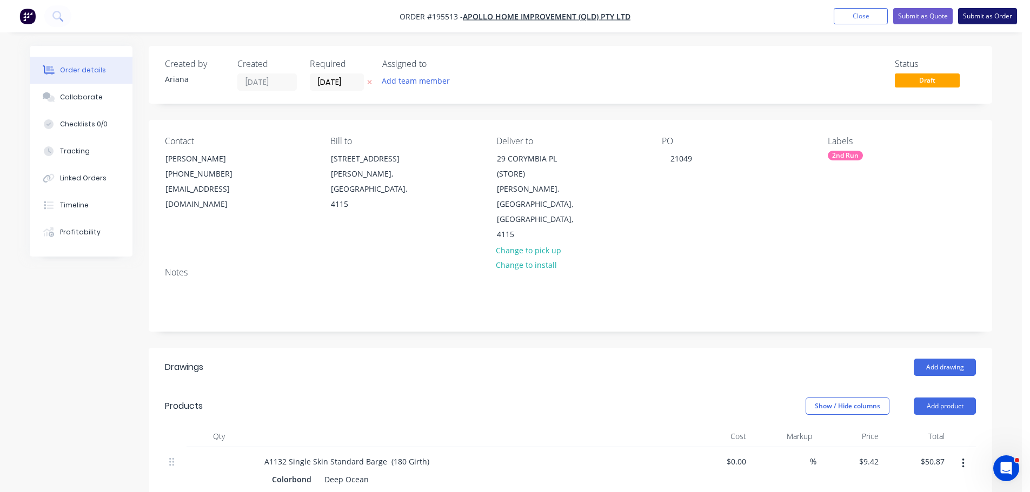
click at [987, 15] on button "Submit as Order" at bounding box center [987, 16] width 59 height 16
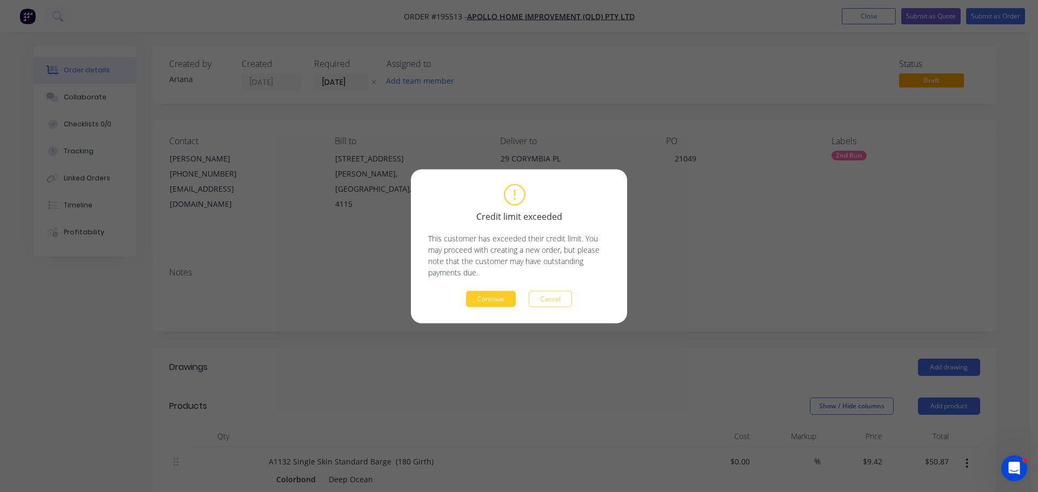
click at [497, 300] on button "Continue" at bounding box center [491, 299] width 50 height 16
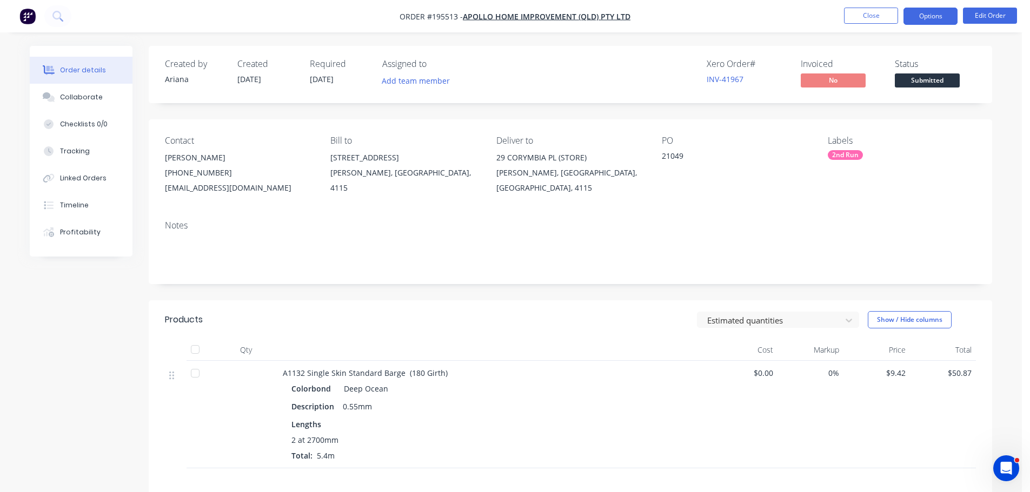
click at [933, 19] on button "Options" at bounding box center [930, 16] width 54 height 17
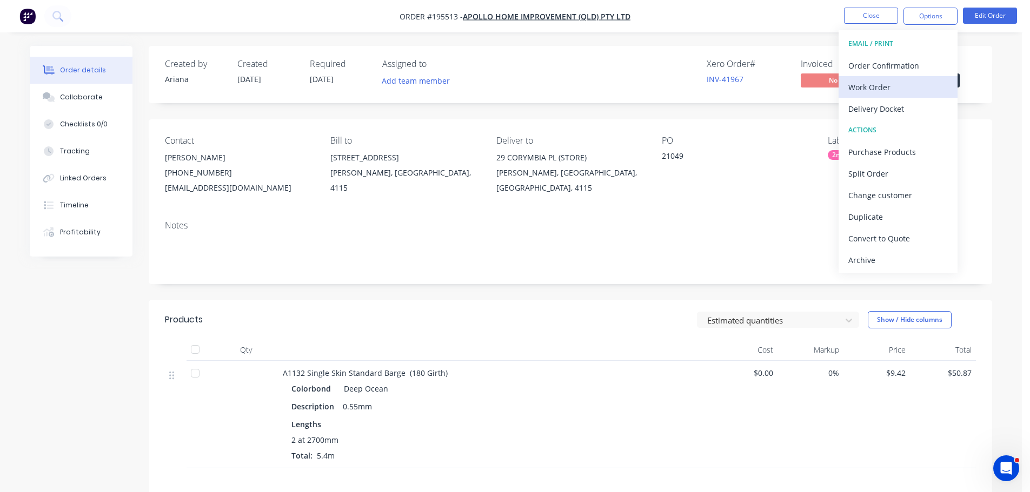
click at [884, 82] on div "Work Order" at bounding box center [897, 87] width 99 height 16
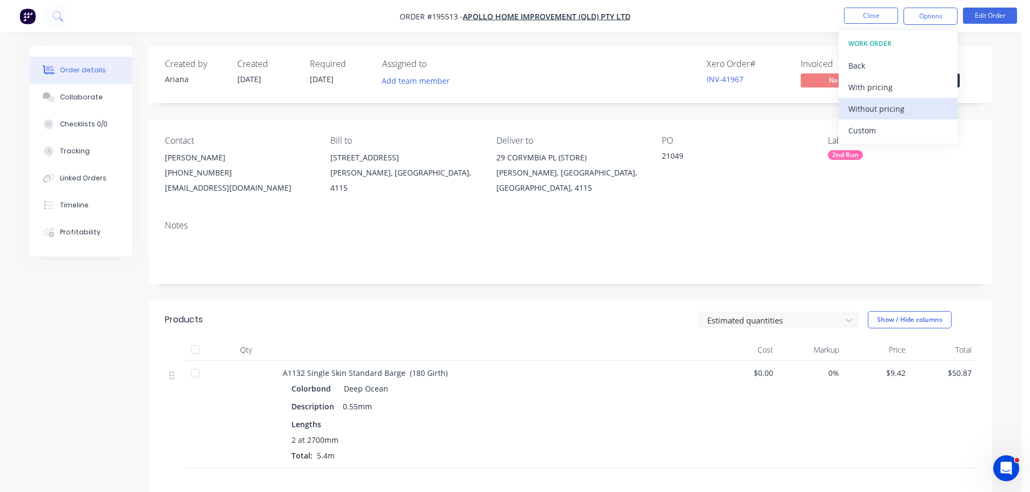
click at [868, 109] on div "Without pricing" at bounding box center [897, 109] width 99 height 16
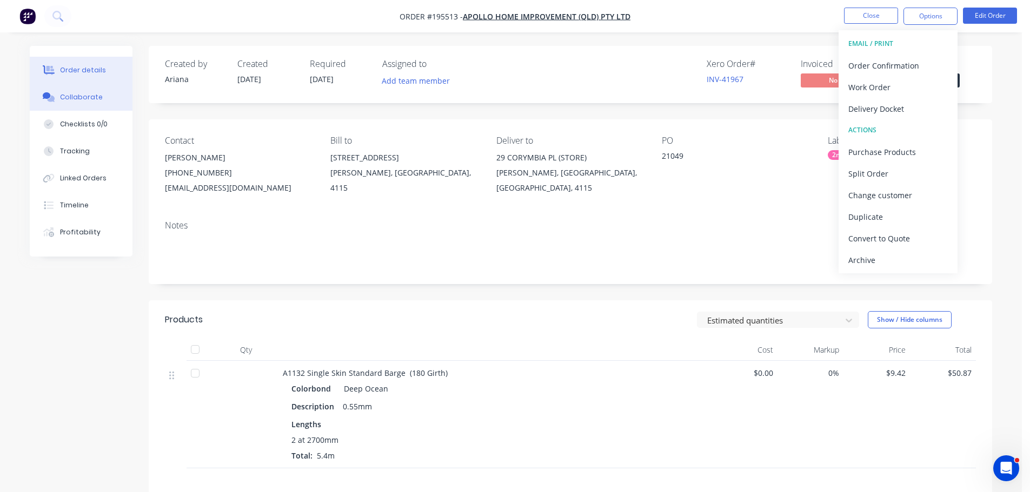
click at [85, 96] on div "Collaborate" at bounding box center [81, 97] width 43 height 10
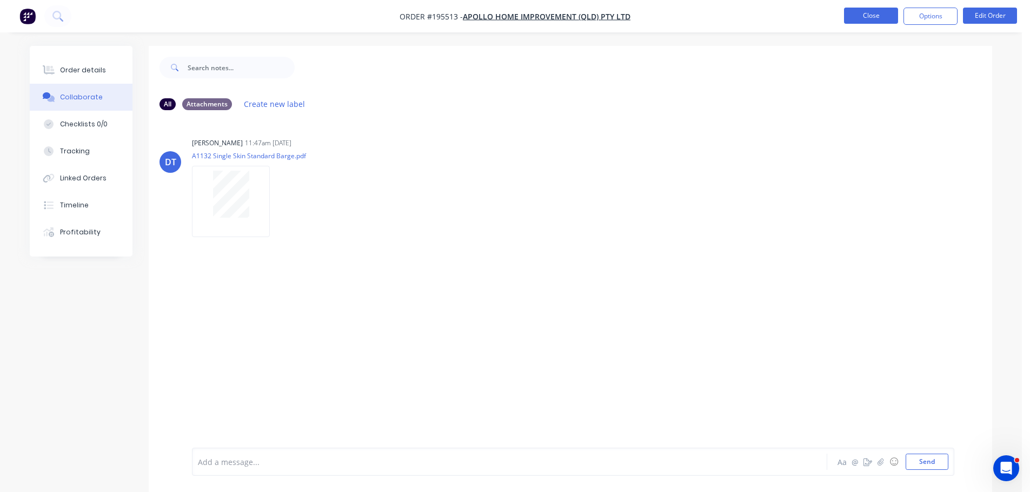
click at [866, 17] on button "Close" at bounding box center [871, 16] width 54 height 16
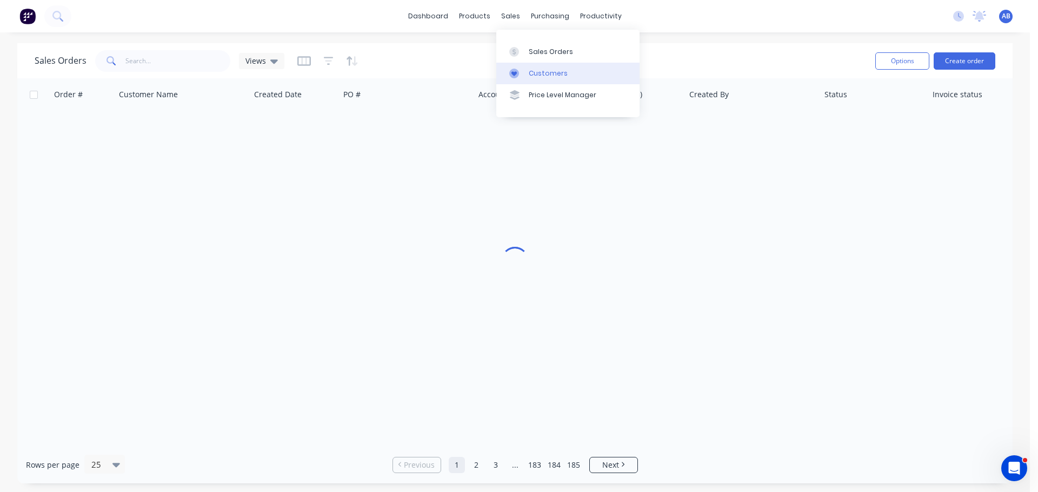
click at [544, 75] on div "Customers" at bounding box center [548, 74] width 39 height 10
